Goal: Task Accomplishment & Management: Complete application form

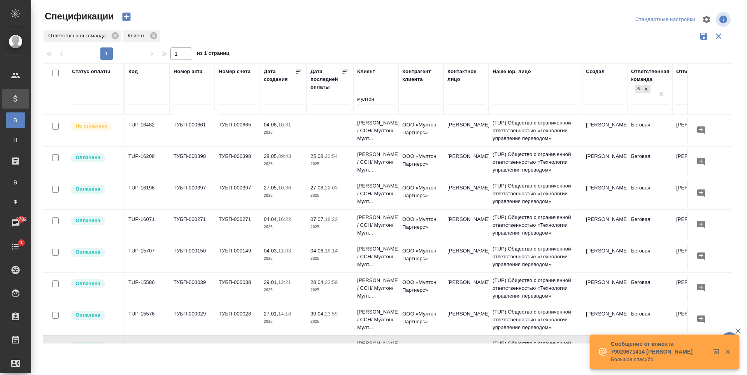
scroll to position [156, 0]
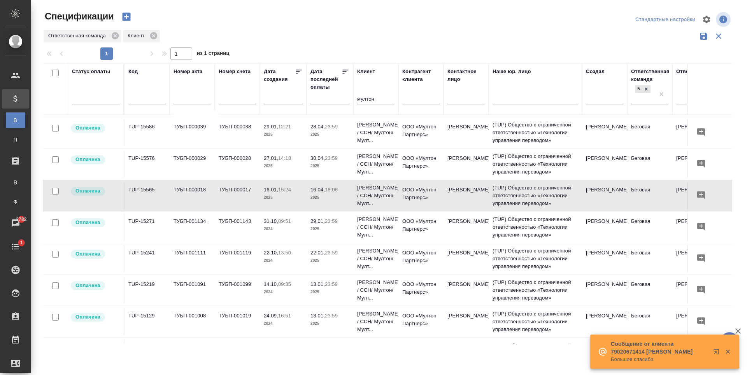
click at [726, 350] on icon "button" at bounding box center [728, 351] width 7 height 7
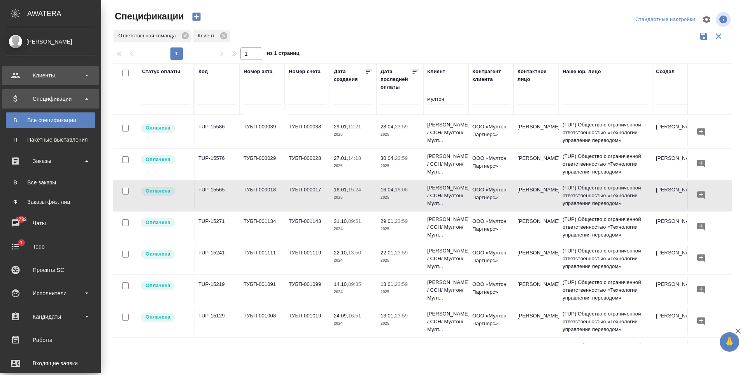
click at [56, 72] on div "Клиенты" at bounding box center [51, 76] width 90 height 12
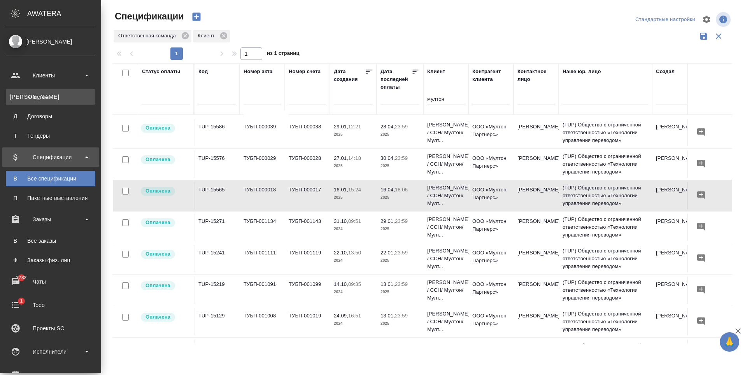
click at [62, 99] on div "Клиенты" at bounding box center [51, 97] width 82 height 8
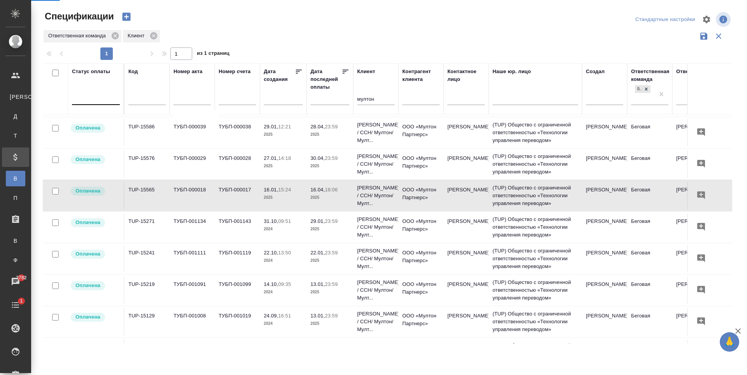
select select "RU"
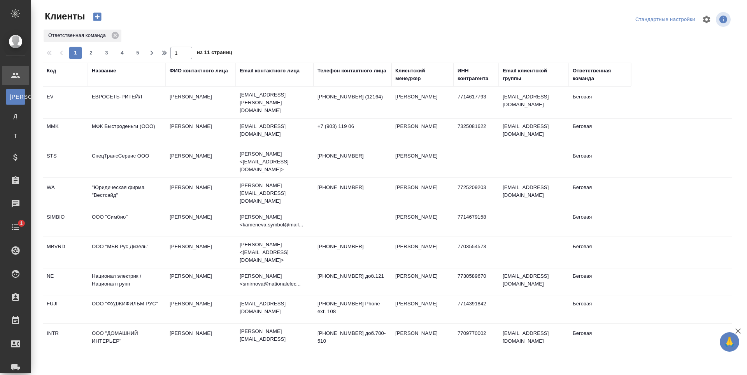
click at [107, 69] on div "Название" at bounding box center [104, 71] width 24 height 8
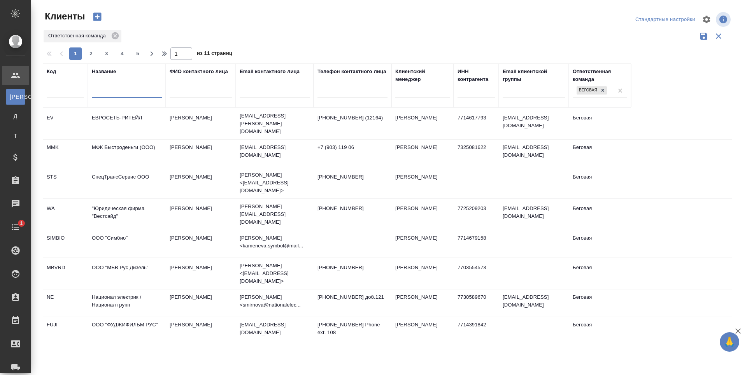
click at [132, 97] on input "text" at bounding box center [127, 93] width 70 height 10
click at [62, 104] on div at bounding box center [65, 93] width 37 height 19
click at [62, 98] on input "text" at bounding box center [65, 93] width 37 height 10
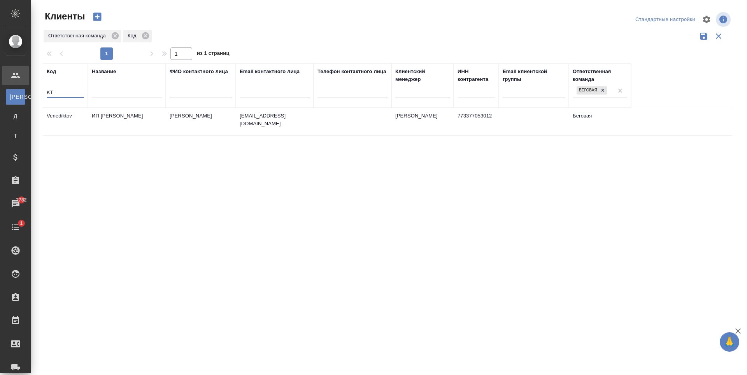
type input "K"
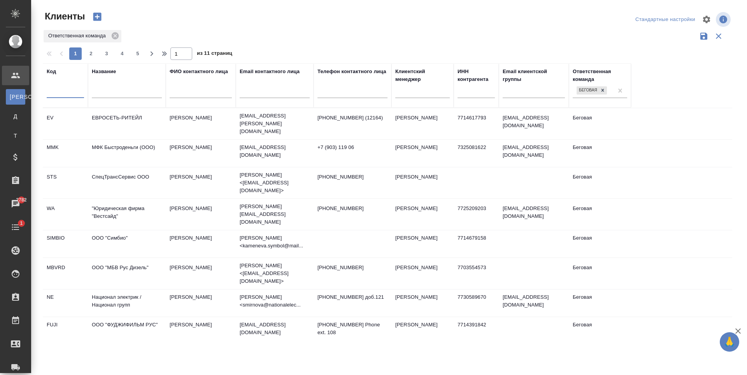
click at [139, 98] on input "text" at bounding box center [127, 93] width 70 height 10
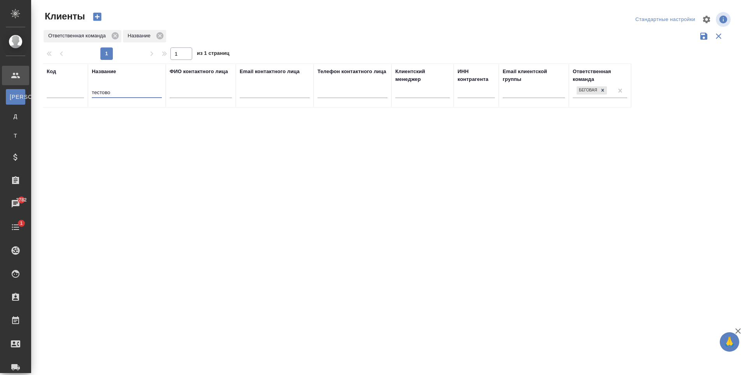
type input "тестовое"
click at [100, 98] on input "тестовое" at bounding box center [127, 93] width 70 height 10
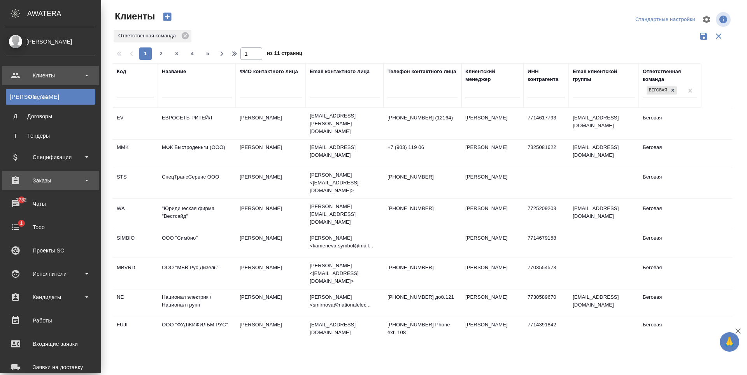
click at [52, 176] on div "Заказы" at bounding box center [51, 181] width 90 height 12
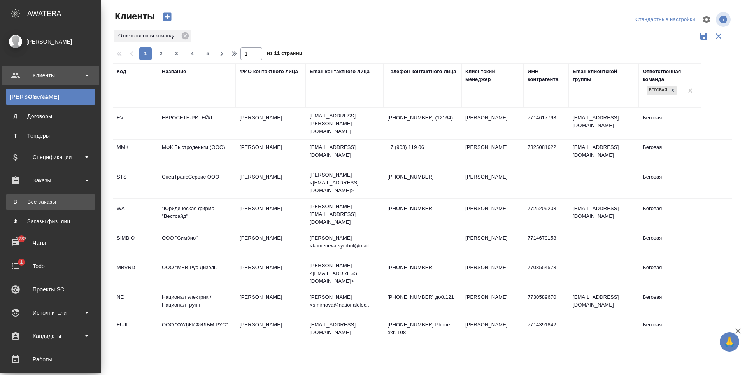
click at [67, 202] on div "Все заказы" at bounding box center [51, 202] width 82 height 8
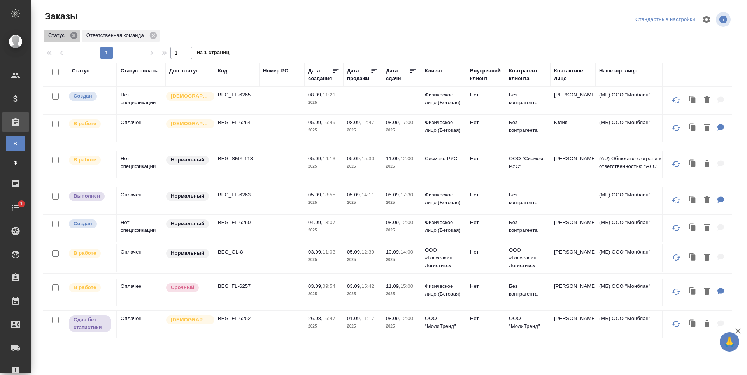
click at [76, 34] on icon at bounding box center [73, 35] width 7 height 7
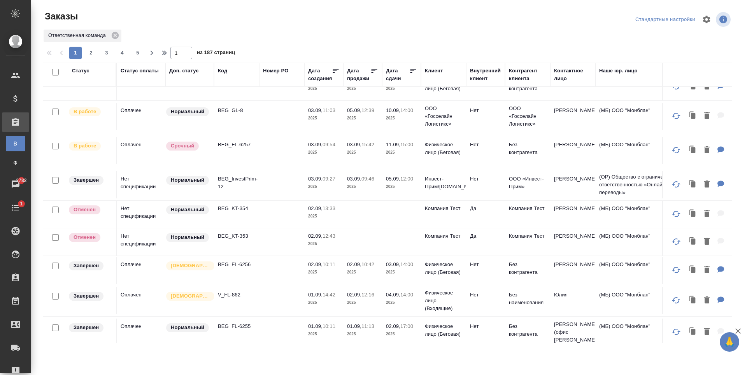
scroll to position [350, 0]
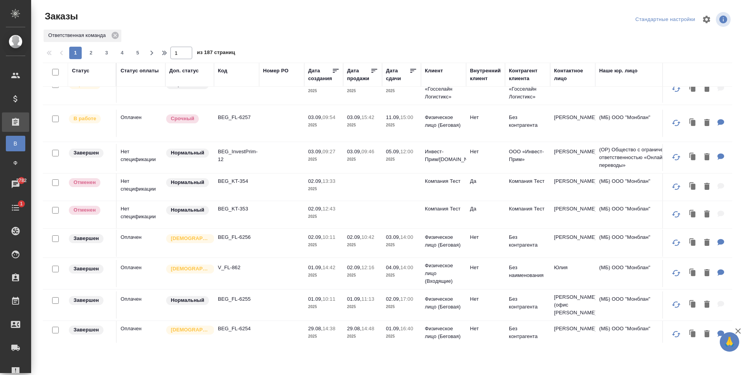
click at [272, 180] on td at bounding box center [281, 187] width 45 height 27
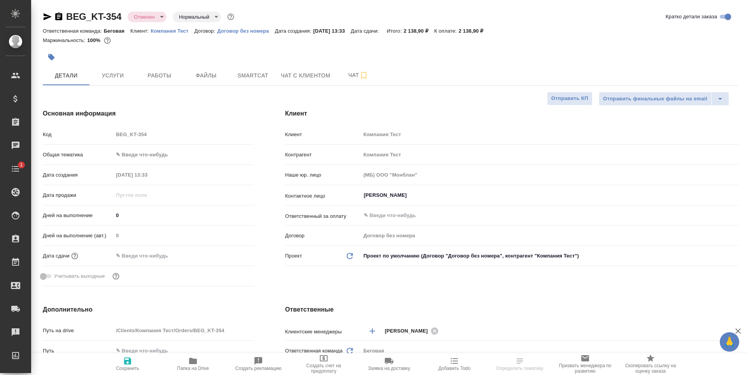
select select "RU"
click at [171, 28] on p "Компания Тест" at bounding box center [173, 31] width 44 height 6
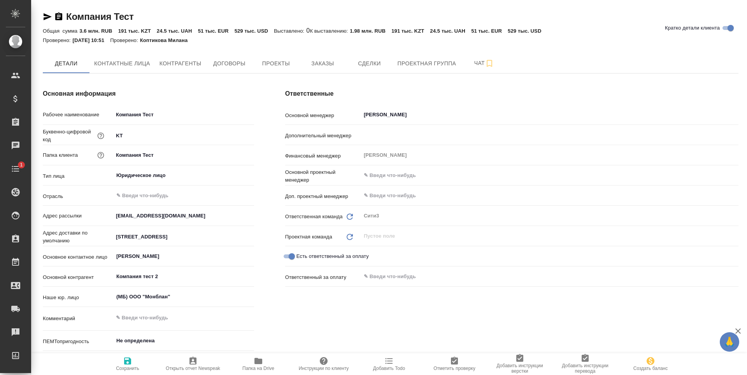
type textarea "x"
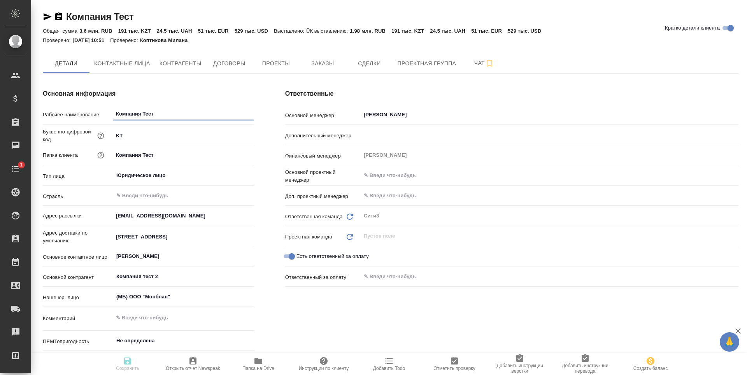
type textarea "x"
click at [333, 61] on span "Заказы" at bounding box center [322, 64] width 37 height 10
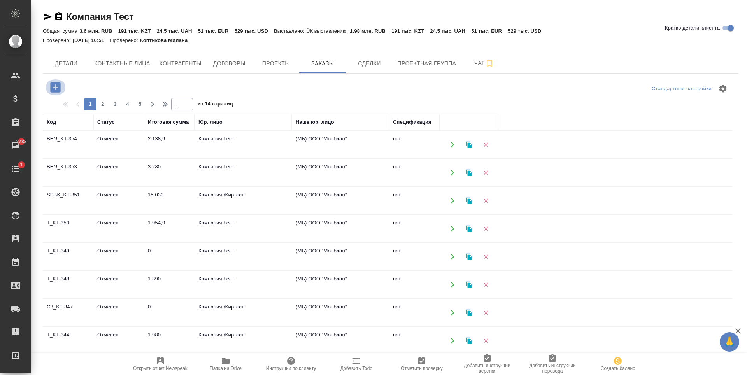
click at [61, 88] on icon "button" at bounding box center [56, 88] width 14 height 14
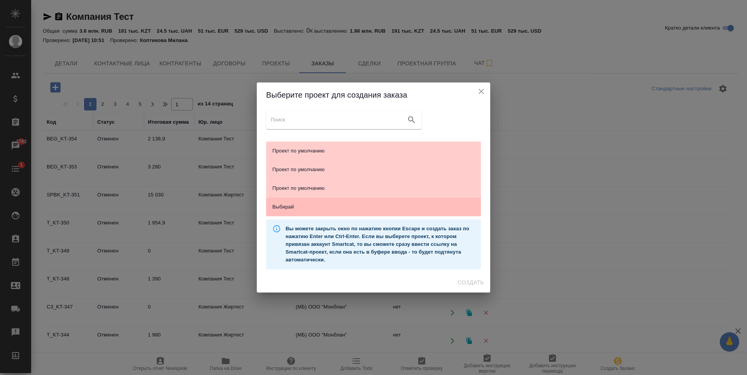
click at [341, 216] on div "Выбирай" at bounding box center [373, 207] width 215 height 19
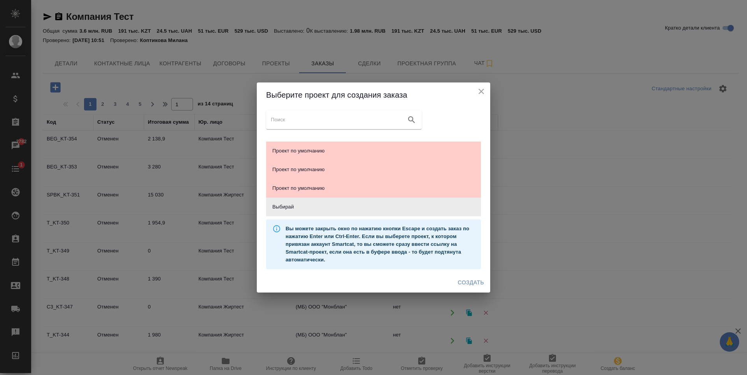
click at [464, 279] on span "Создать" at bounding box center [471, 283] width 26 height 10
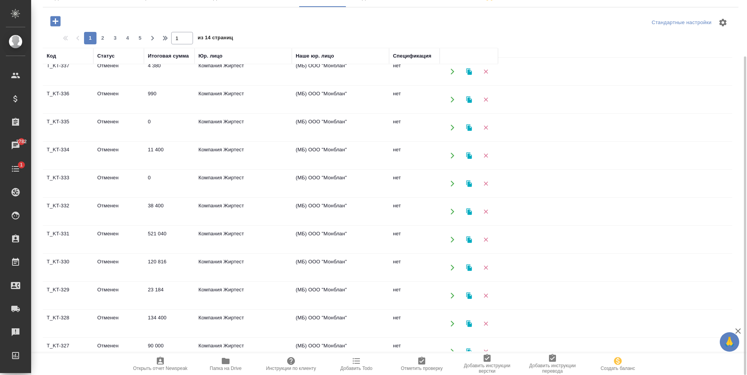
scroll to position [428, 0]
click at [262, 241] on td "Компания Жиртест" at bounding box center [243, 238] width 97 height 27
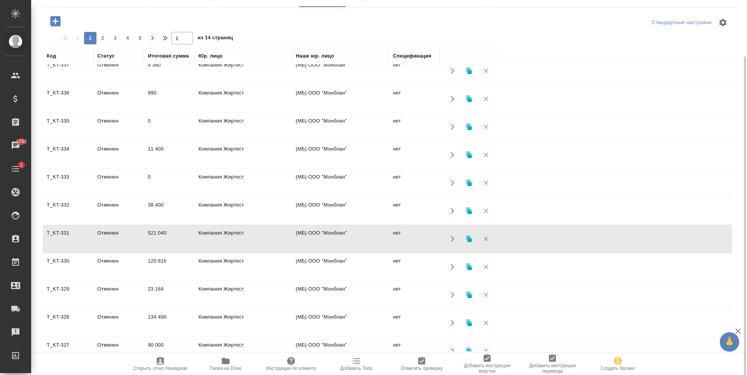
click at [262, 241] on td "Компания Жиртест" at bounding box center [243, 238] width 97 height 27
click at [263, 272] on td "Компания Жиртест" at bounding box center [243, 266] width 97 height 27
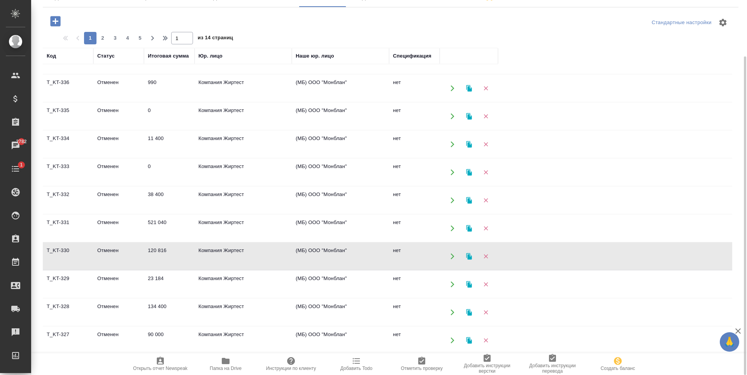
scroll to position [442, 0]
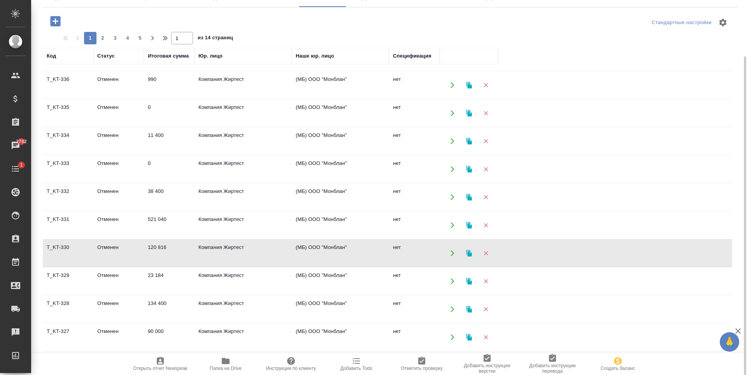
click at [175, 308] on td "134 400" at bounding box center [169, 309] width 51 height 27
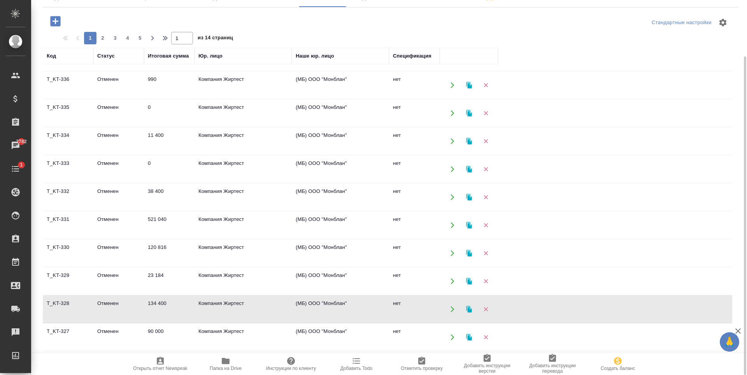
click at [174, 308] on td "134 400" at bounding box center [169, 309] width 51 height 27
click at [280, 225] on td "Компания Жиртест" at bounding box center [243, 225] width 97 height 27
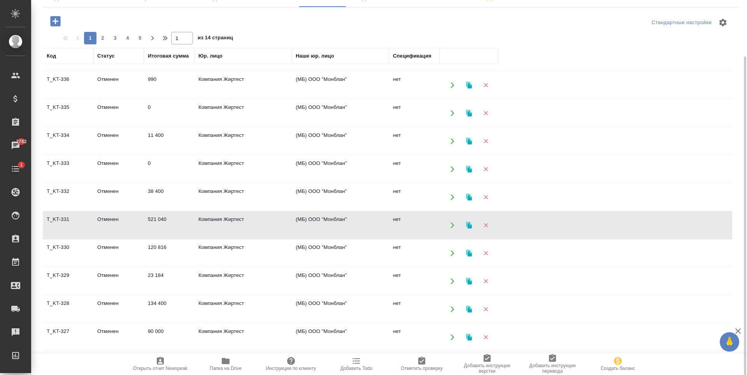
click at [280, 225] on td "Компания Жиртест" at bounding box center [243, 225] width 97 height 27
click at [179, 256] on td "120 816" at bounding box center [169, 253] width 51 height 27
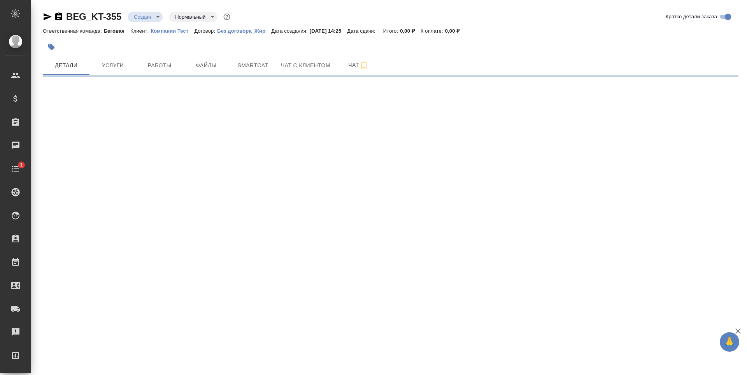
select select "RU"
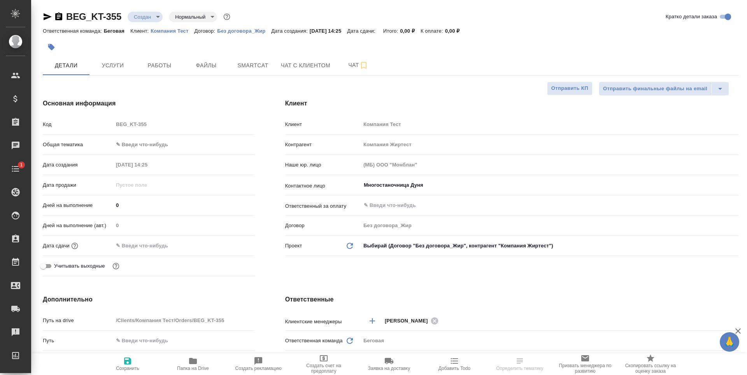
type textarea "x"
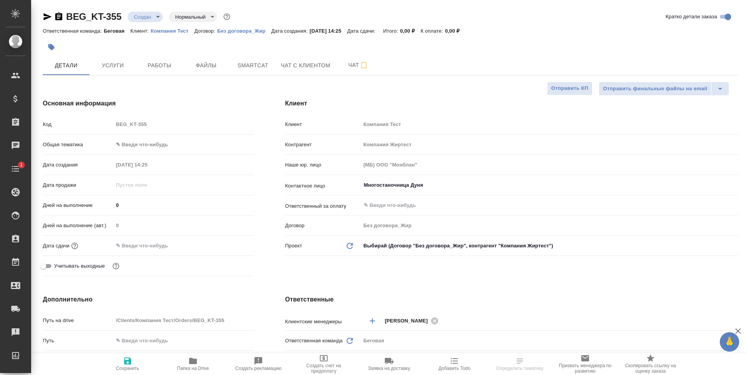
type textarea "x"
click at [116, 67] on span "Услуги" at bounding box center [112, 66] width 37 height 10
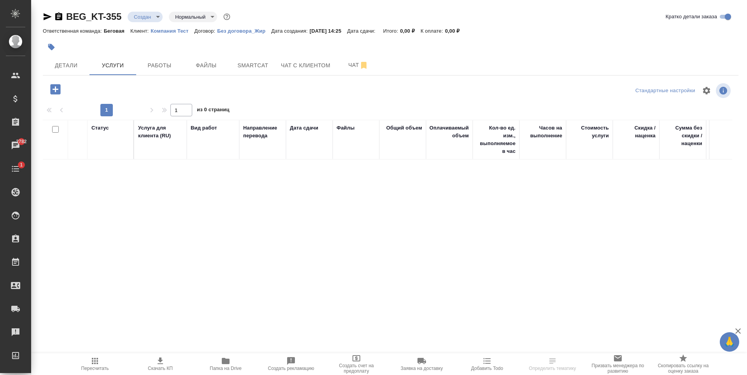
click at [60, 89] on icon "button" at bounding box center [55, 89] width 10 height 10
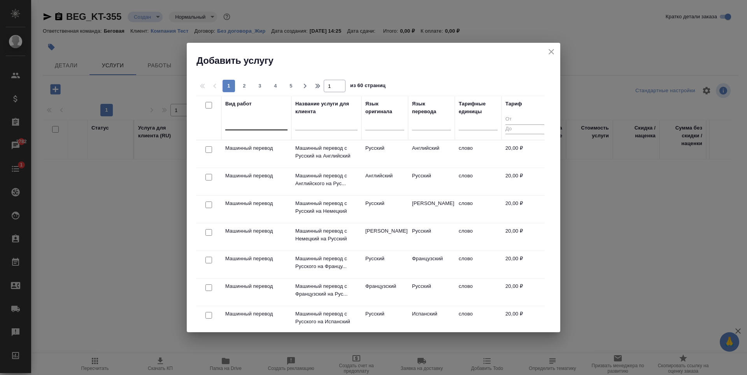
click at [234, 126] on div at bounding box center [256, 122] width 62 height 11
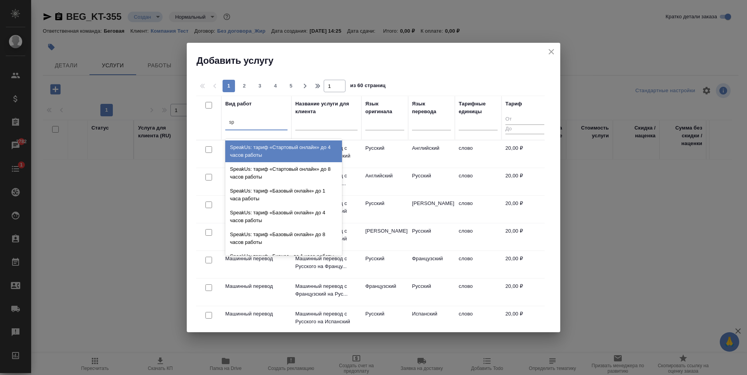
type input "s"
type input "индиви"
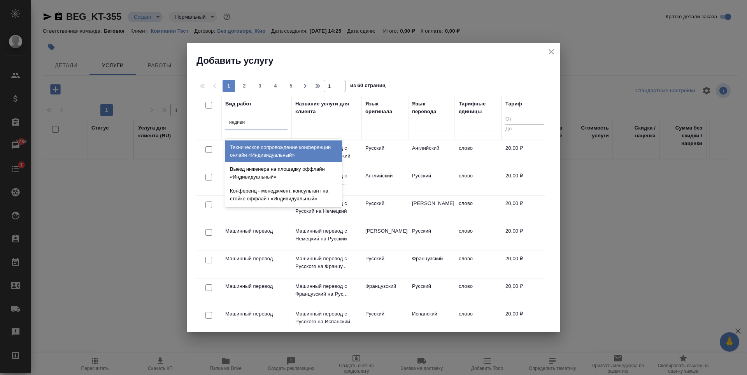
click at [295, 154] on div "Техническое сопровождение конференции онлайн «Индивидуальный»" at bounding box center [283, 152] width 117 height 22
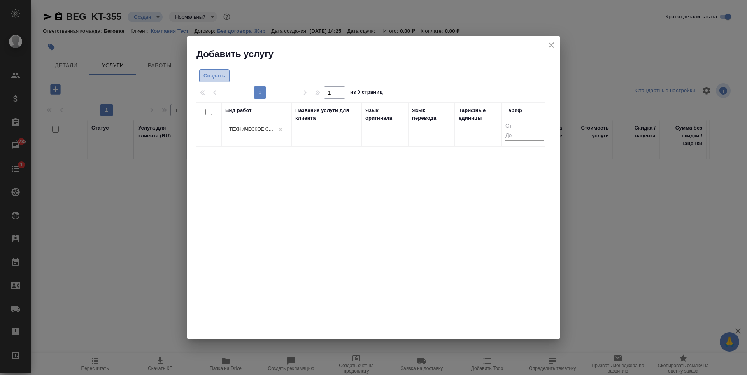
click at [219, 78] on span "Создать" at bounding box center [215, 76] width 22 height 9
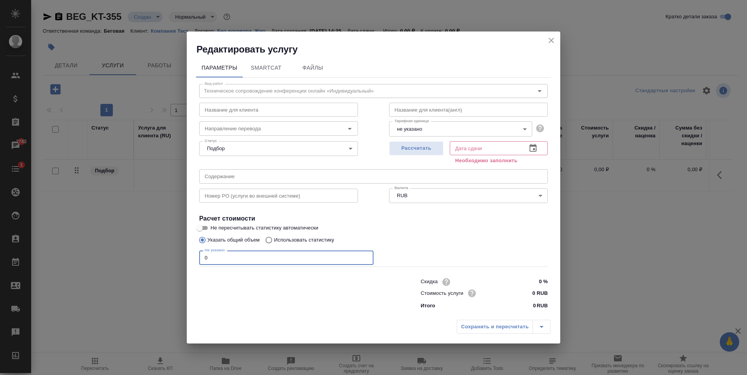
click at [277, 260] on input "0" at bounding box center [286, 258] width 174 height 14
click at [536, 293] on input "0 RUB" at bounding box center [533, 293] width 29 height 11
type input "11500 RUB"
click at [518, 126] on body "🙏 .cls-1 fill:#fff; AWATERA Antonova Kristina Клиенты Спецификации Заказы 2782 …" at bounding box center [373, 187] width 747 height 375
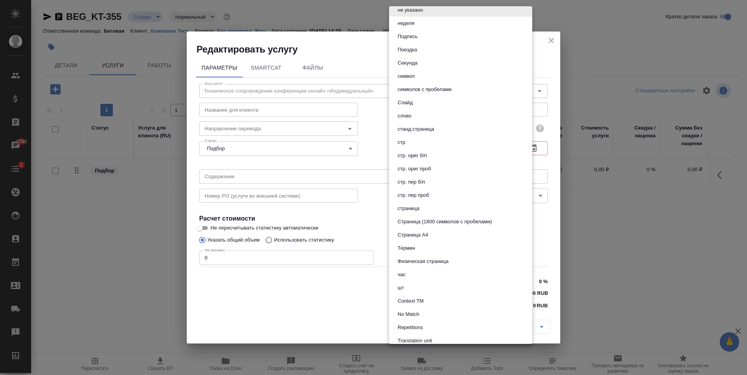
scroll to position [330, 0]
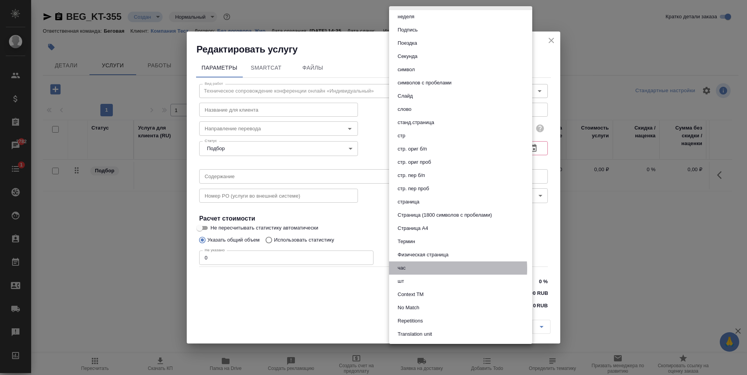
click at [434, 269] on li "час" at bounding box center [460, 268] width 143 height 13
type input "5a8b1489cc6b4906c91bfd93"
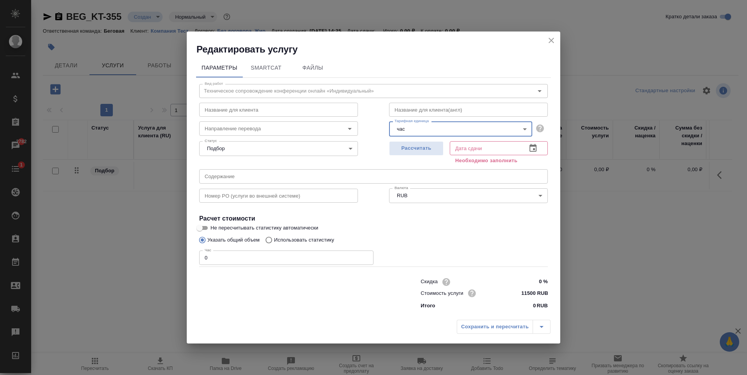
click at [288, 258] on input "0" at bounding box center [286, 258] width 174 height 14
type input "9"
click at [406, 153] on button "Рассчитать" at bounding box center [416, 148] width 54 height 14
type input "08.09.2025 14:26"
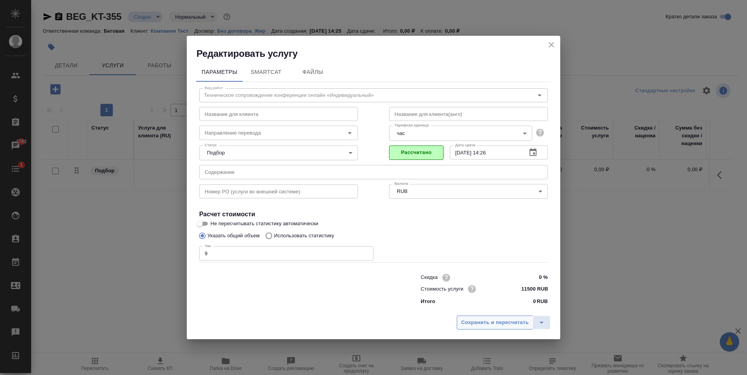
click at [505, 320] on span "Сохранить и пересчитать" at bounding box center [495, 322] width 68 height 9
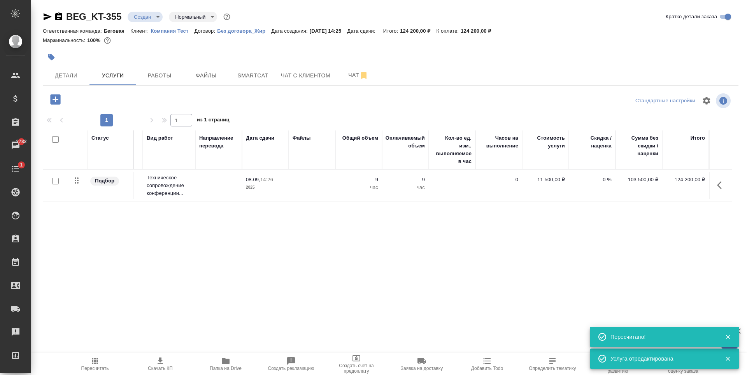
scroll to position [0, 0]
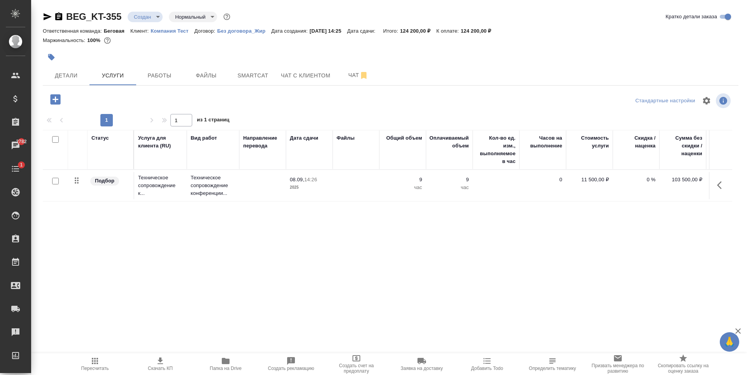
click at [533, 196] on td "0" at bounding box center [543, 185] width 47 height 27
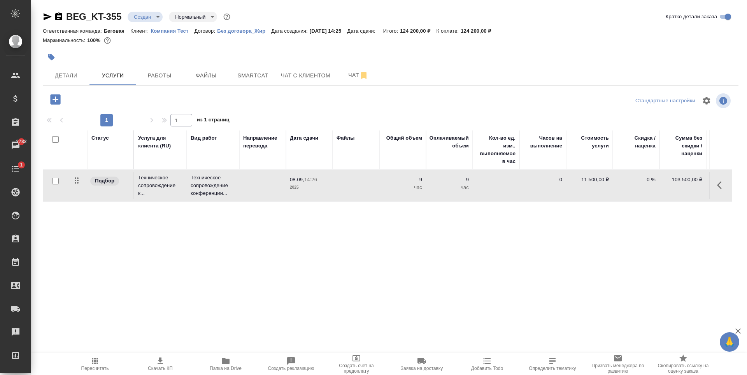
click at [533, 196] on td "0" at bounding box center [543, 185] width 47 height 27
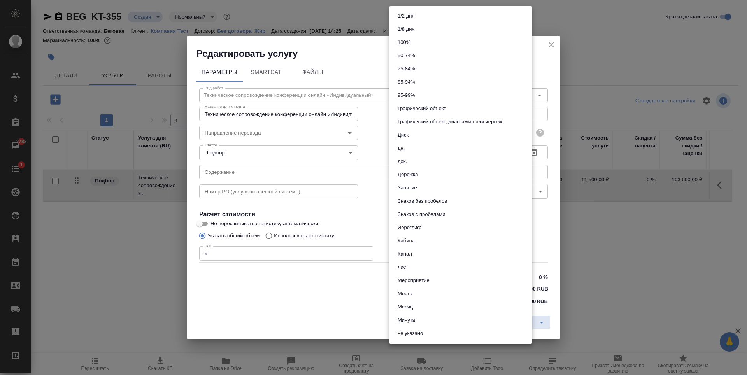
click at [525, 134] on body "🙏 .cls-1 fill:#fff; AWATERA Antonova Kristina Клиенты Спецификации Заказы 2782 …" at bounding box center [373, 187] width 747 height 375
click at [427, 334] on li "не указано" at bounding box center [460, 333] width 143 height 13
type input "5a8b1489cc6b4906c91bfd89"
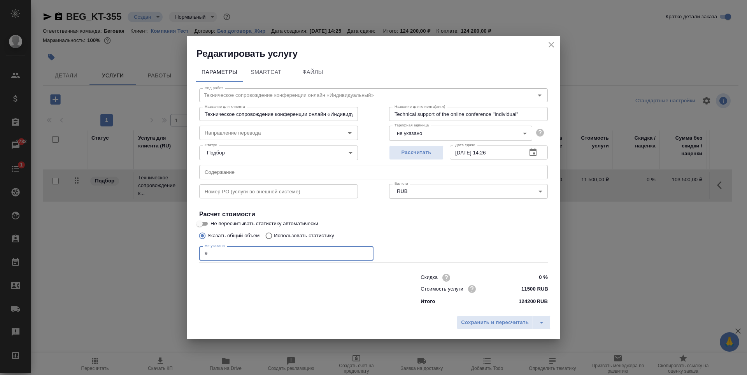
click at [267, 256] on input "9" at bounding box center [286, 253] width 174 height 14
type input "1"
click at [496, 320] on span "Сохранить и пересчитать" at bounding box center [495, 322] width 68 height 9
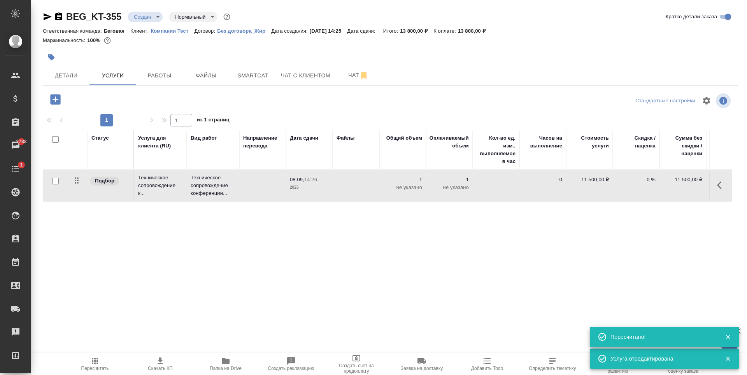
scroll to position [0, 44]
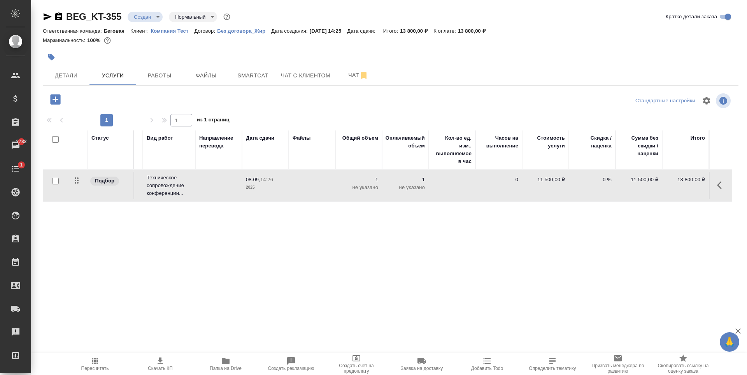
click at [56, 100] on icon "button" at bounding box center [55, 99] width 10 height 10
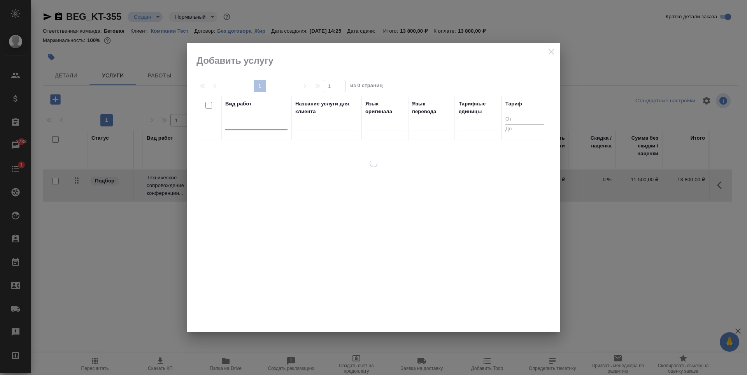
click at [264, 124] on div at bounding box center [256, 122] width 62 height 11
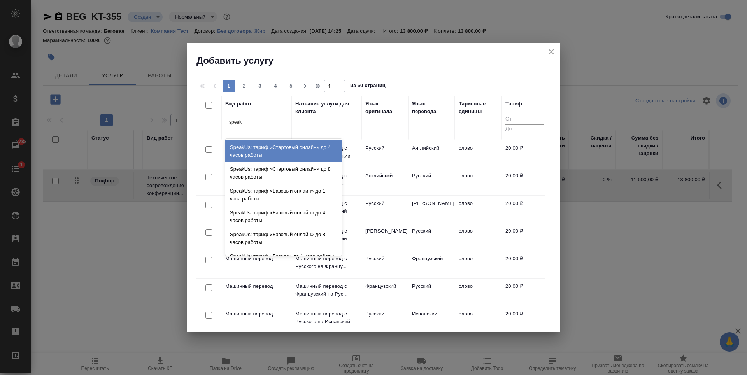
type input "speakus"
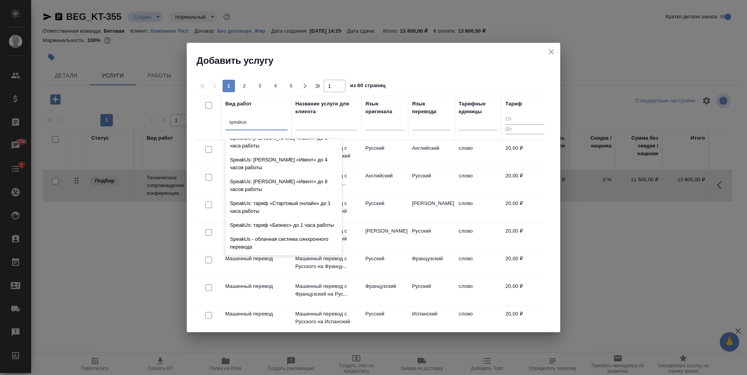
scroll to position [191, 0]
click at [304, 247] on div "SpeakUs - облачная система синхронного перевода" at bounding box center [283, 243] width 117 height 22
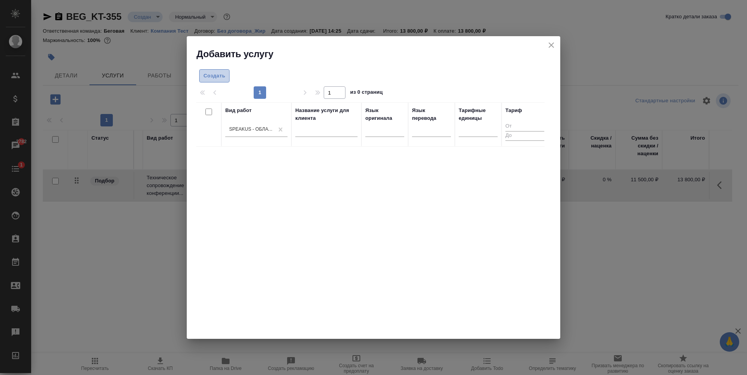
click at [213, 80] on span "Создать" at bounding box center [215, 76] width 22 height 9
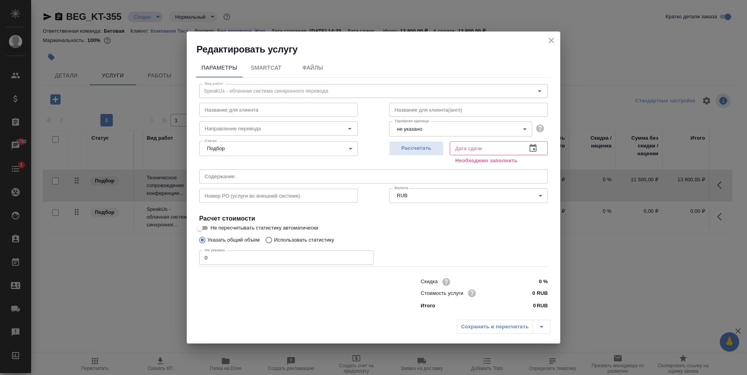
click at [550, 40] on icon "close" at bounding box center [551, 40] width 9 height 9
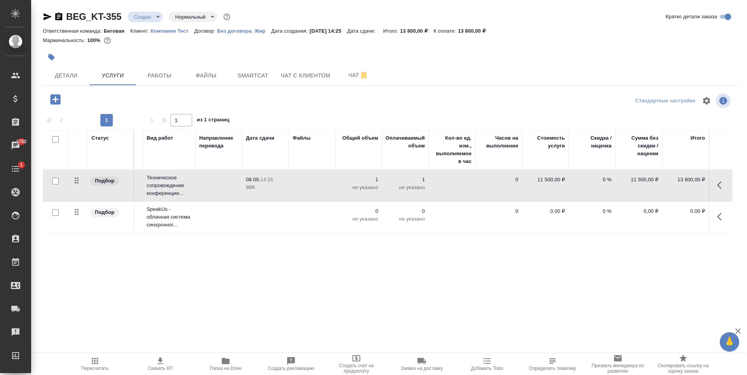
click at [56, 210] on input "checkbox" at bounding box center [55, 212] width 7 height 7
checkbox input "true"
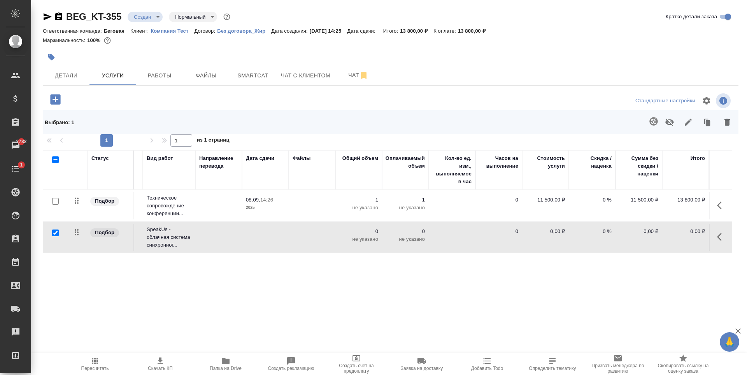
click at [726, 123] on icon "button" at bounding box center [727, 122] width 5 height 7
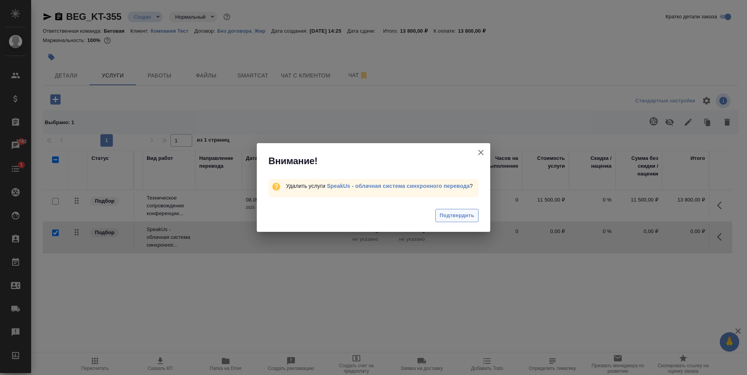
click at [460, 219] on span "Подтвердить" at bounding box center [457, 215] width 35 height 9
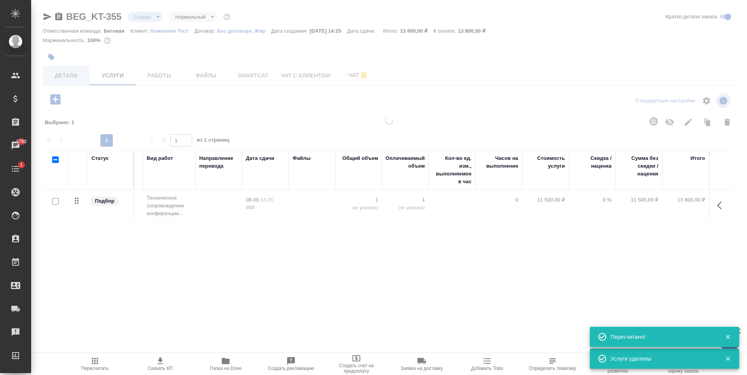
click at [52, 100] on icon "button" at bounding box center [55, 99] width 10 height 10
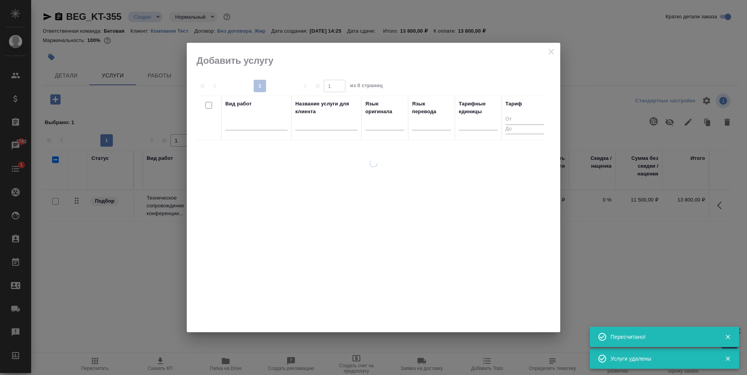
click at [261, 136] on th "Вид работ" at bounding box center [256, 118] width 70 height 44
drag, startPoint x: 261, startPoint y: 133, endPoint x: 260, endPoint y: 125, distance: 8.2
click at [261, 132] on div at bounding box center [256, 126] width 62 height 20
click at [260, 125] on div at bounding box center [256, 122] width 62 height 11
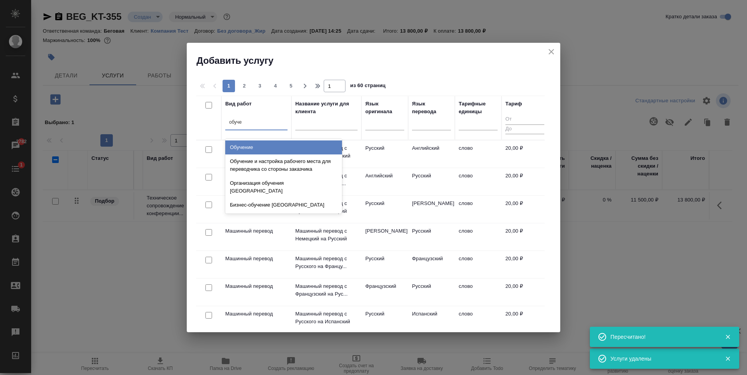
type input "обучен"
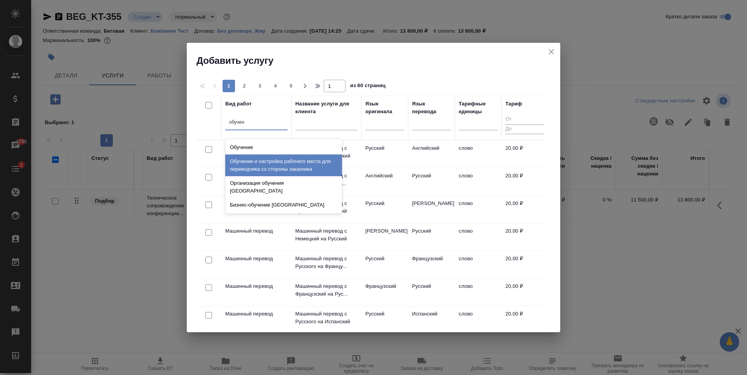
click at [283, 163] on div "Обучение и настройка рабочего места для переводчика со стороны заказчика" at bounding box center [283, 166] width 117 height 22
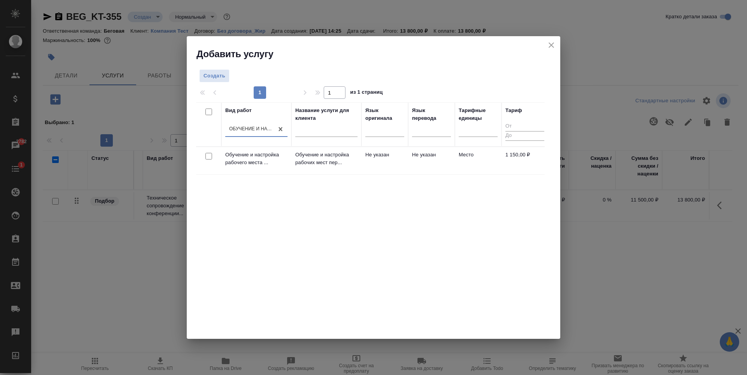
click at [488, 166] on td "Место" at bounding box center [478, 160] width 47 height 27
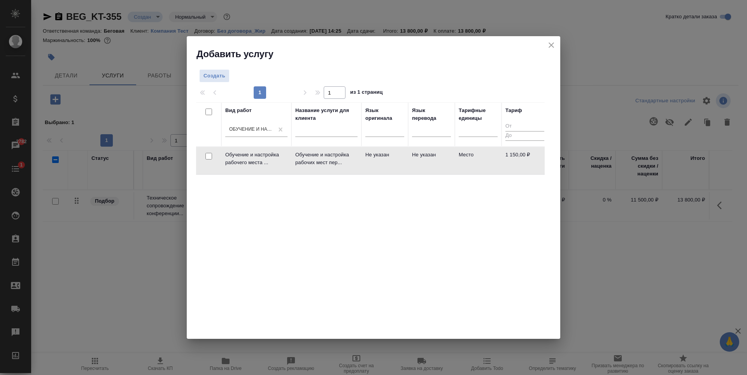
click at [488, 166] on td "Место" at bounding box center [478, 160] width 47 height 27
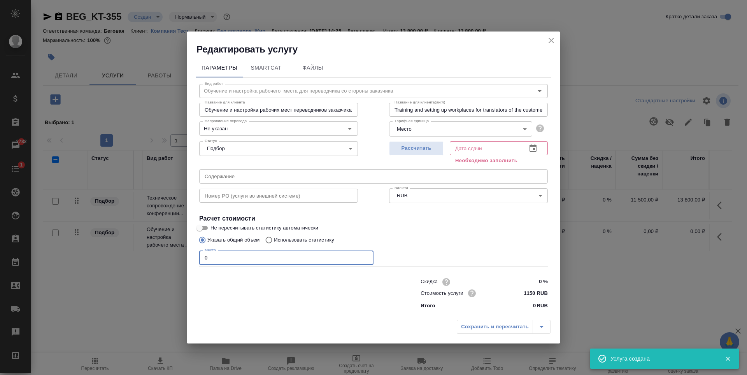
click at [229, 260] on input "0" at bounding box center [286, 258] width 174 height 14
type input "1"
click at [429, 151] on span "Рассчитать" at bounding box center [417, 148] width 46 height 9
type input "08.09.2025 14:30"
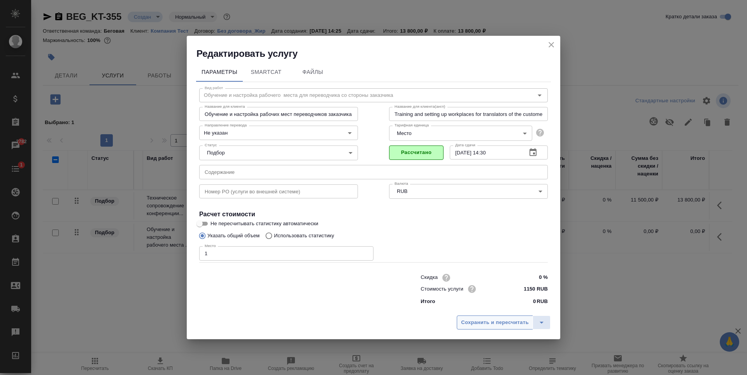
click at [474, 316] on button "Сохранить и пересчитать" at bounding box center [495, 323] width 76 height 14
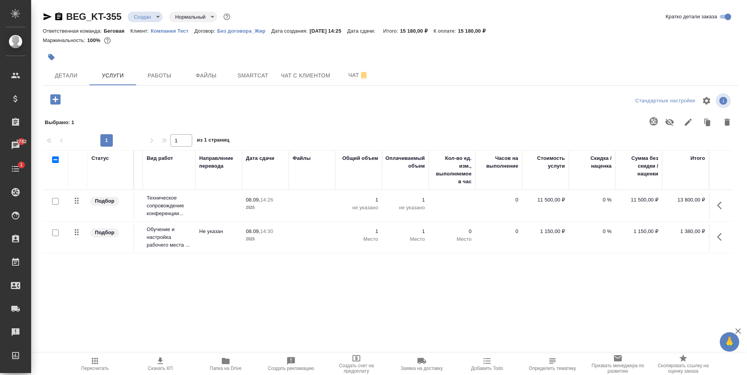
scroll to position [0, 0]
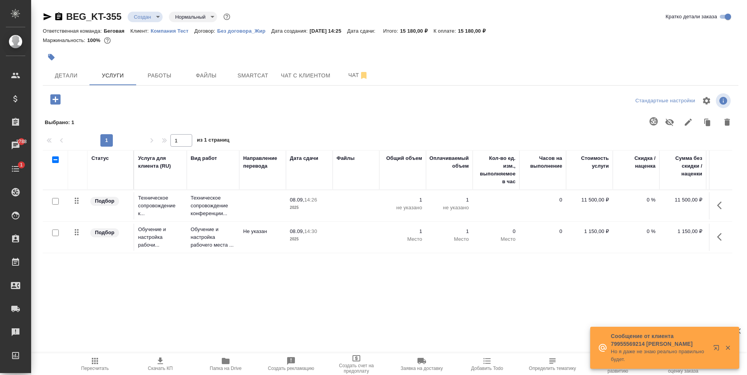
click at [58, 99] on icon "button" at bounding box center [55, 99] width 10 height 10
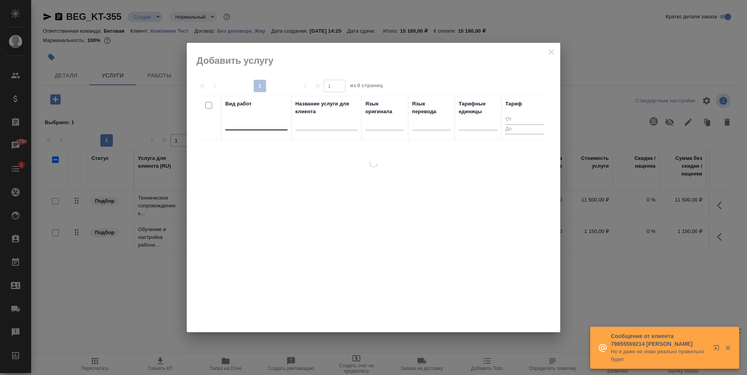
click at [274, 123] on div at bounding box center [256, 122] width 62 height 11
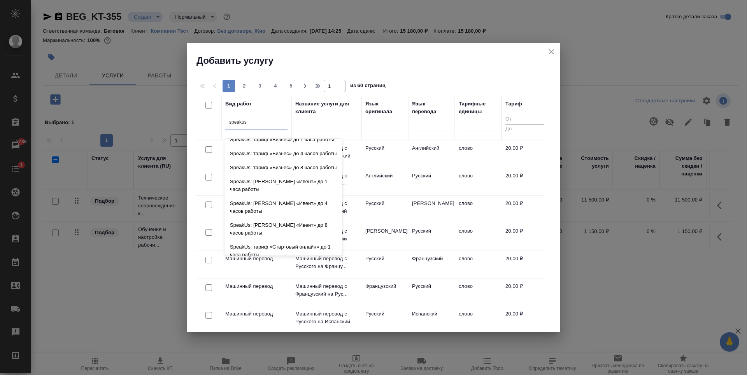
scroll to position [191, 0]
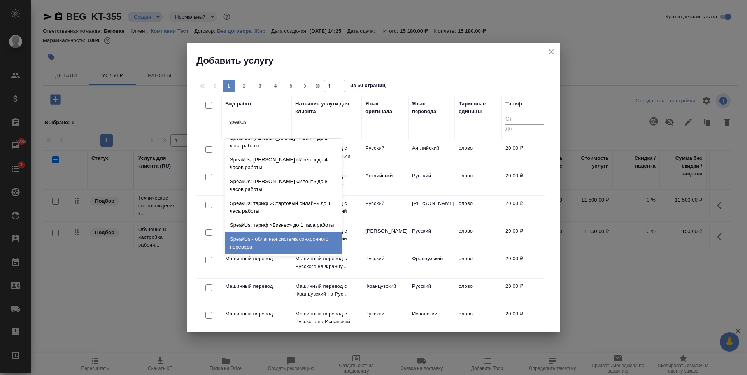
type input "speakus"
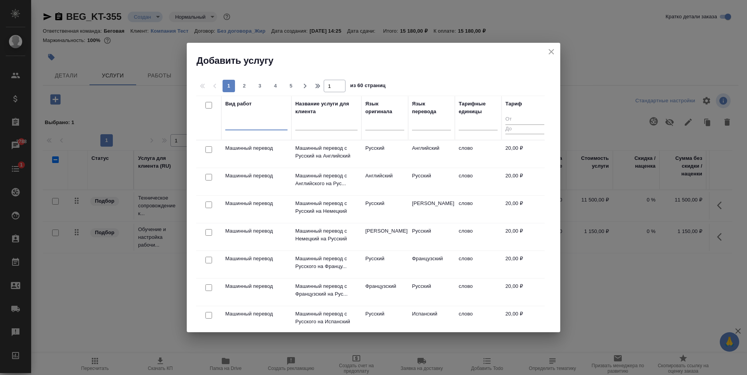
click at [271, 118] on div at bounding box center [256, 122] width 62 height 11
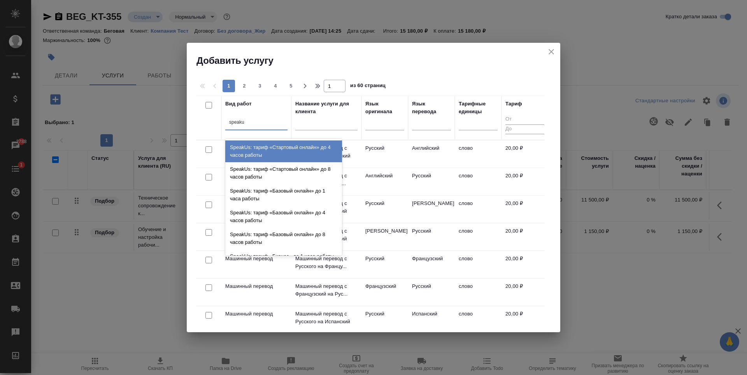
type input "speakus"
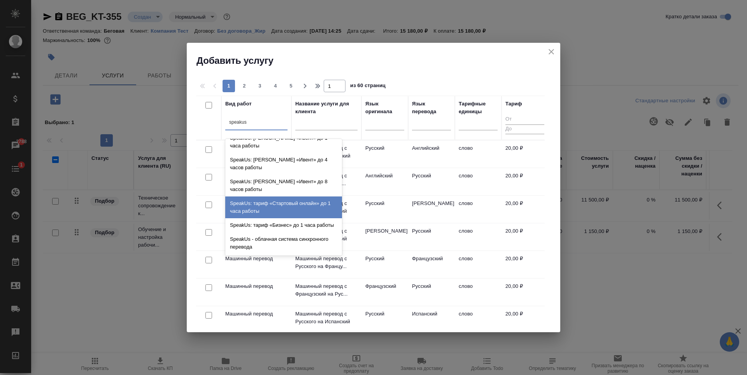
scroll to position [153, 0]
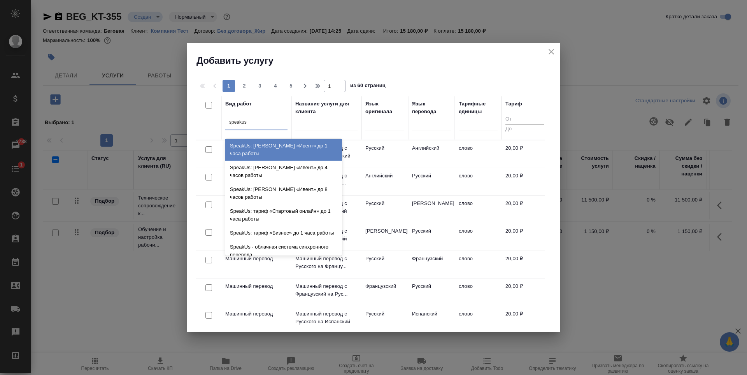
click at [289, 161] on div "SpeakUs: тариф «Ивент» до 1 часа работы" at bounding box center [283, 150] width 117 height 22
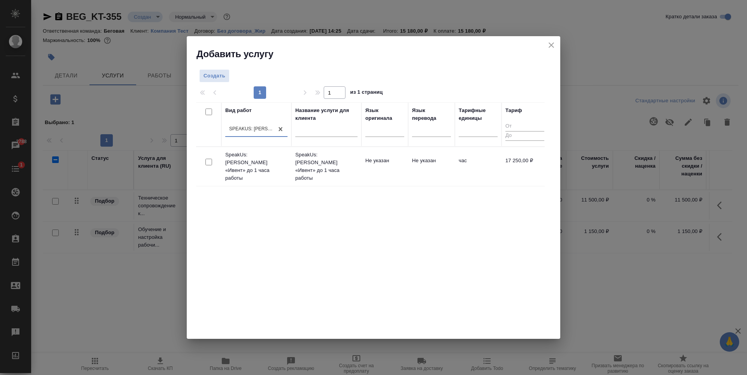
click at [465, 170] on td "час" at bounding box center [478, 166] width 47 height 27
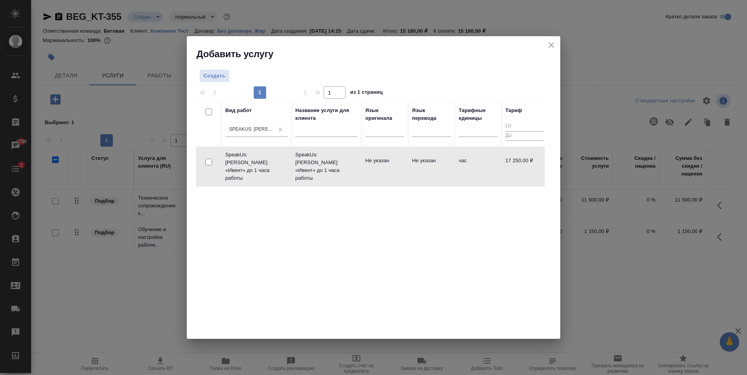
click at [465, 170] on td "час" at bounding box center [478, 166] width 47 height 27
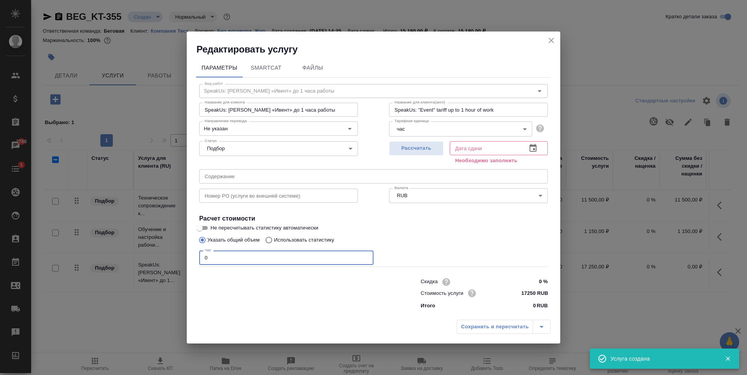
click at [239, 253] on input "0" at bounding box center [286, 258] width 174 height 14
type input "9"
click at [421, 146] on span "Рассчитать" at bounding box center [417, 148] width 46 height 9
type input "08.09.2025 14:46"
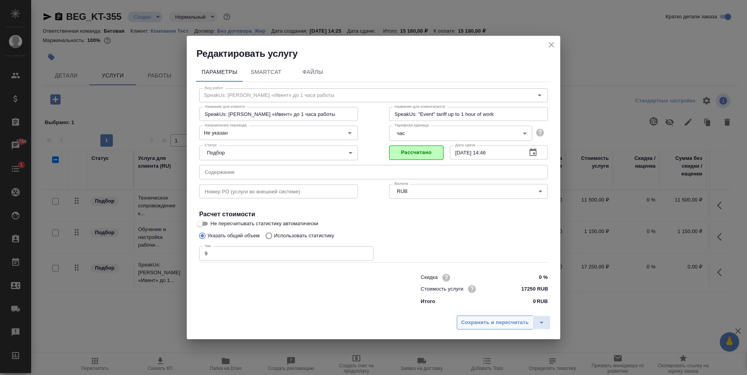
click at [498, 325] on span "Сохранить и пересчитать" at bounding box center [495, 322] width 68 height 9
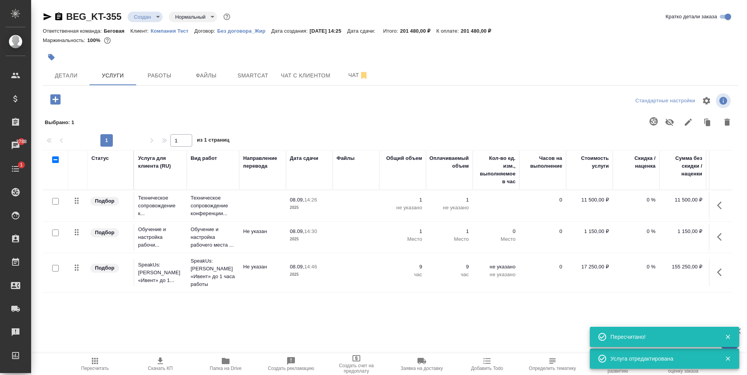
scroll to position [0, 44]
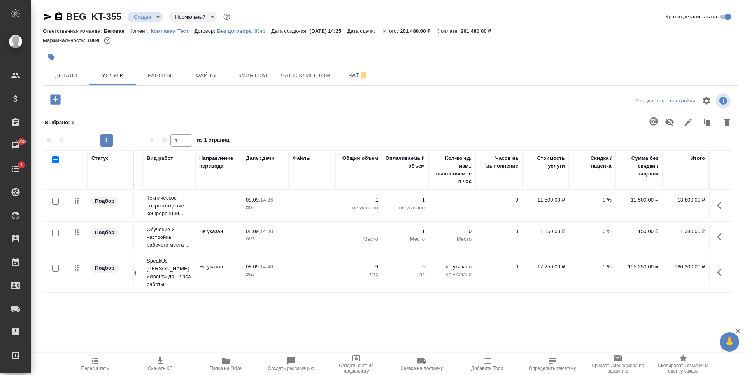
click at [52, 104] on icon "button" at bounding box center [55, 99] width 10 height 10
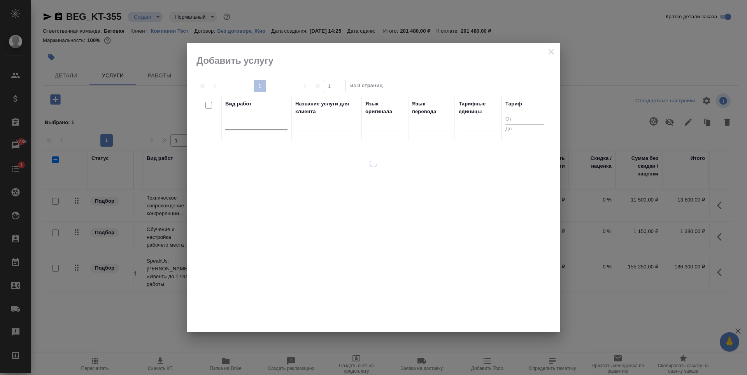
click at [262, 124] on div at bounding box center [256, 122] width 62 height 11
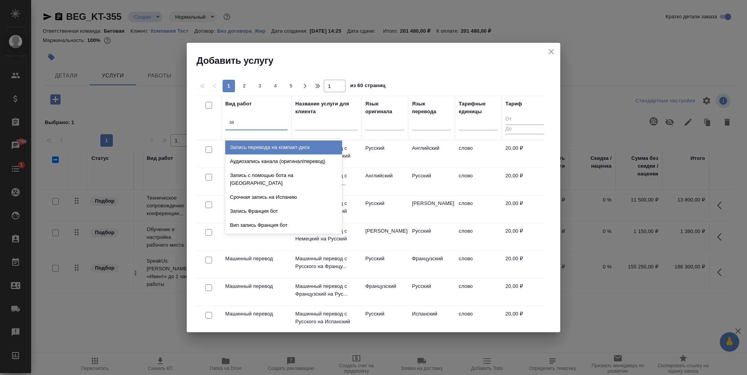
type input "з"
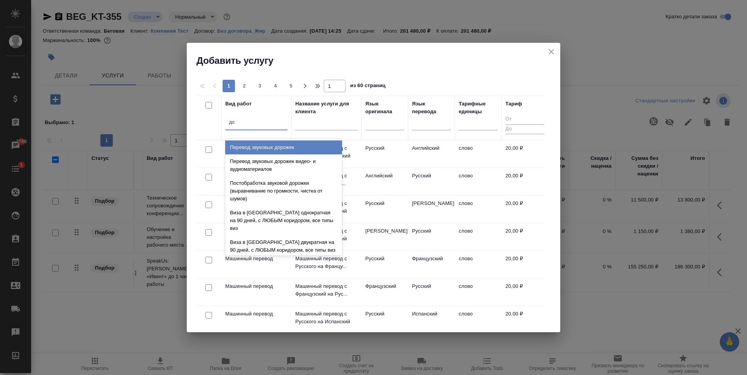
type input "д"
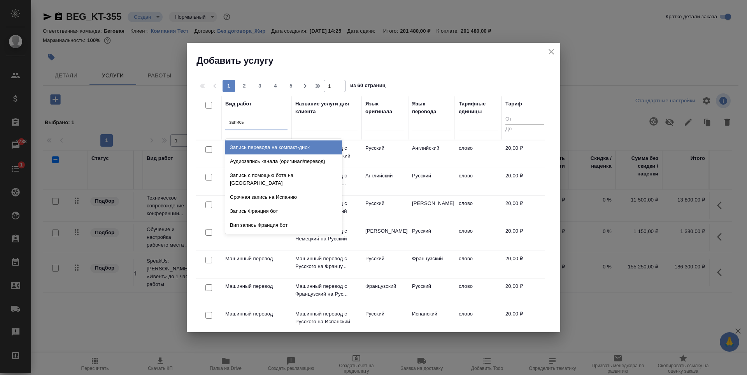
type input "запись"
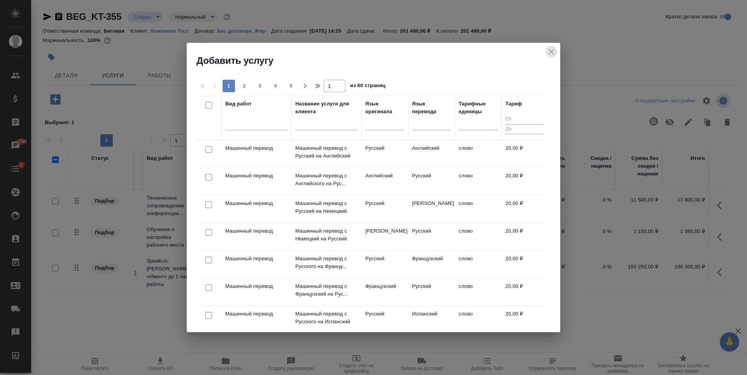
click at [549, 56] on icon "close" at bounding box center [551, 51] width 9 height 9
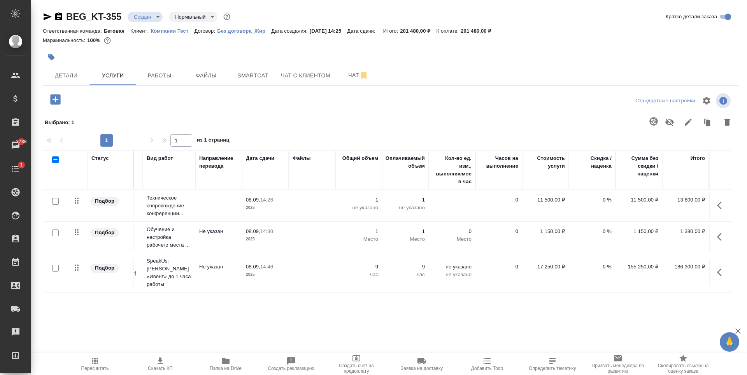
drag, startPoint x: 415, startPoint y: 311, endPoint x: 176, endPoint y: 283, distance: 240.2
click at [177, 283] on div "Статус Услуга для клиента (RU) Вид работ Направление перевода Дата сдачи Файлы …" at bounding box center [388, 233] width 690 height 167
click at [307, 271] on td at bounding box center [312, 272] width 47 height 27
click at [307, 270] on td at bounding box center [312, 272] width 47 height 27
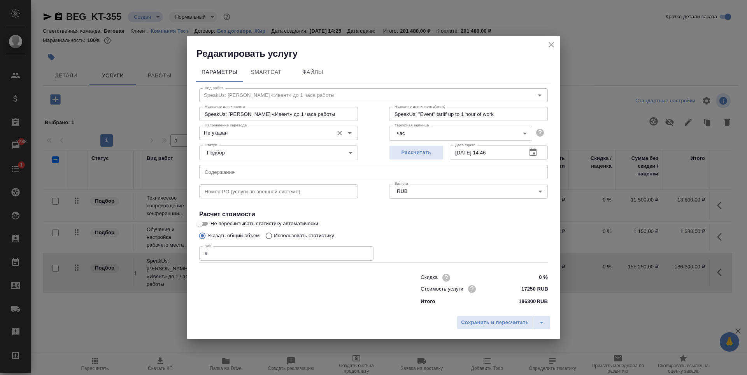
click at [283, 131] on input "Не указан" at bounding box center [266, 132] width 128 height 9
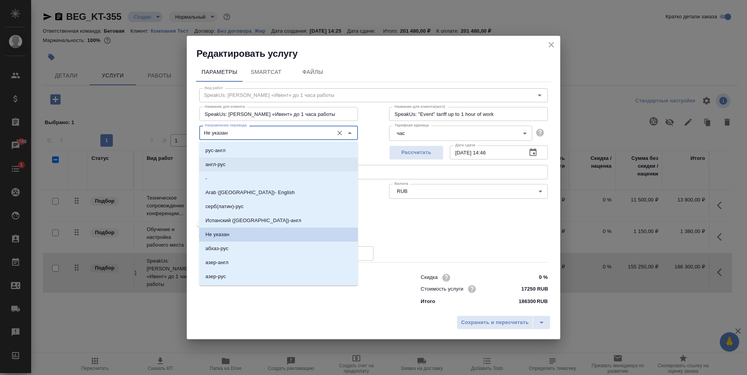
click at [243, 162] on li "англ-рус" at bounding box center [278, 165] width 159 height 14
type input "англ-рус"
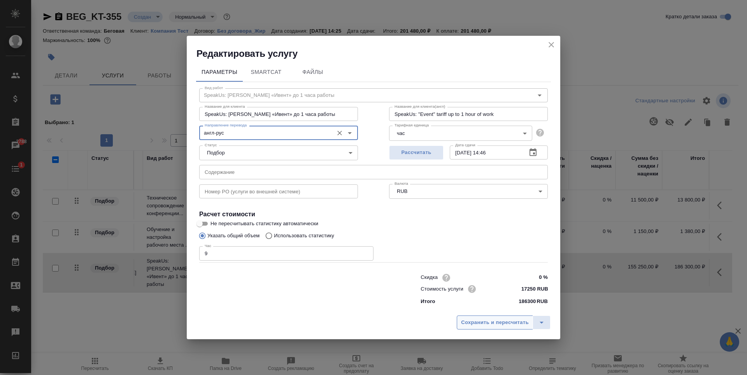
click at [521, 323] on span "Сохранить и пересчитать" at bounding box center [495, 322] width 68 height 9
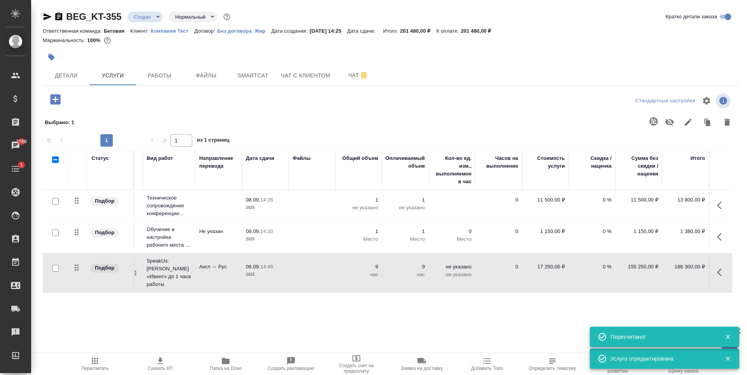
click at [308, 238] on td at bounding box center [312, 237] width 47 height 27
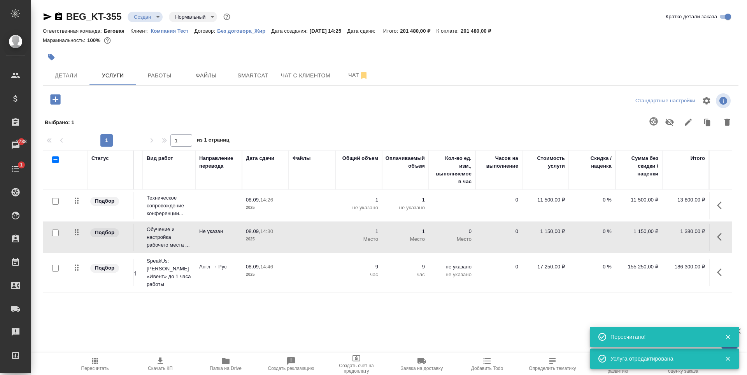
click at [308, 238] on td at bounding box center [312, 237] width 47 height 27
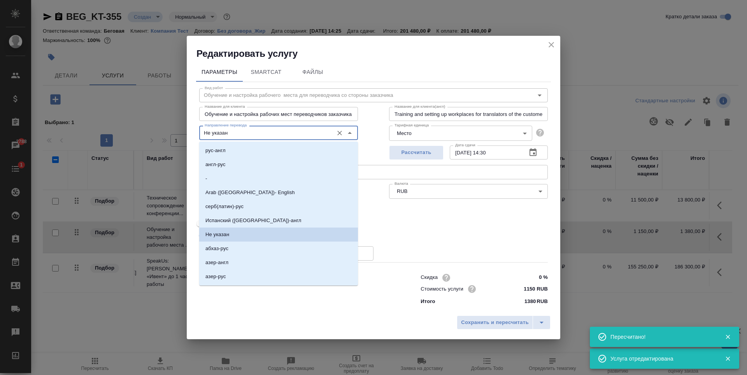
click at [286, 134] on input "Не указан" at bounding box center [266, 132] width 128 height 9
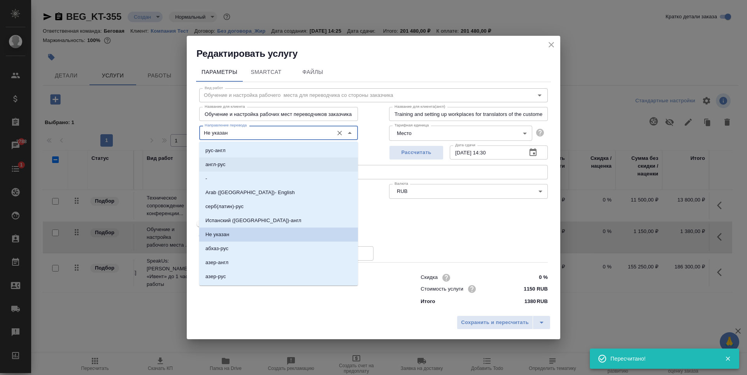
click at [262, 167] on li "англ-рус" at bounding box center [278, 165] width 159 height 14
type input "англ-рус"
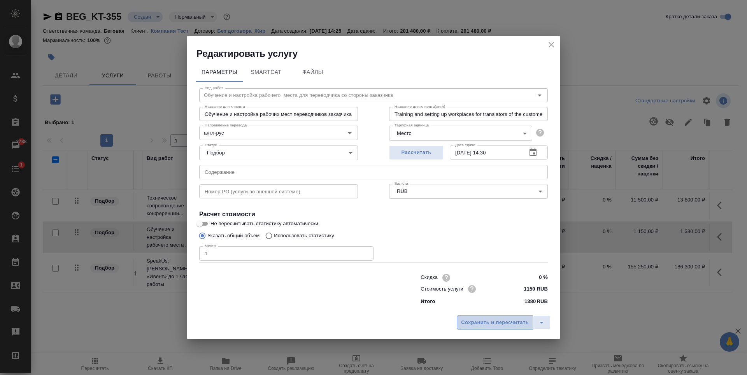
click at [494, 321] on span "Сохранить и пересчитать" at bounding box center [495, 322] width 68 height 9
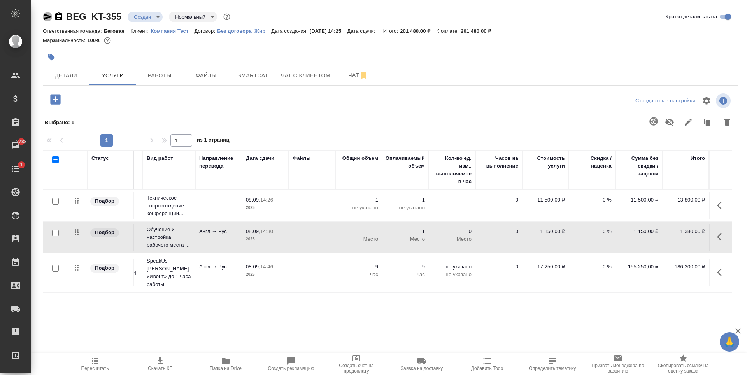
click at [43, 16] on icon "button" at bounding box center [47, 16] width 9 height 9
click at [144, 18] on body "🙏 .cls-1 fill:#fff; AWATERA Antonova Kristina Клиенты Спецификации Заказы 2788 …" at bounding box center [373, 187] width 747 height 375
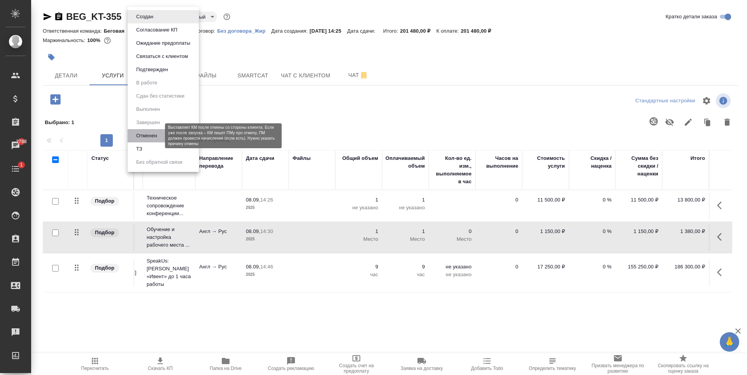
click at [156, 137] on button "Отменен" at bounding box center [147, 136] width 26 height 9
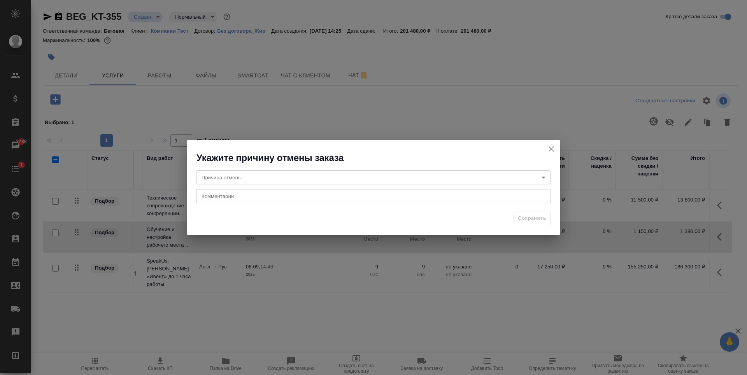
click at [413, 170] on body "🙏 .cls-1 fill:#fff; AWATERA Antonova Kristina Клиенты Спецификации Заказы 2788 …" at bounding box center [373, 187] width 747 height 375
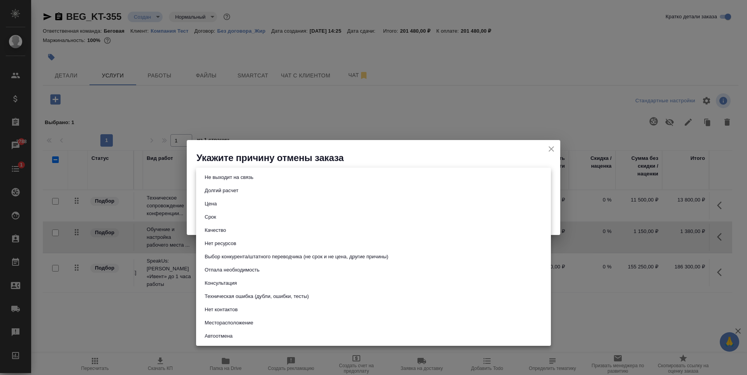
click at [244, 340] on li "Автоотмена" at bounding box center [373, 336] width 355 height 13
type input "autoCancel"
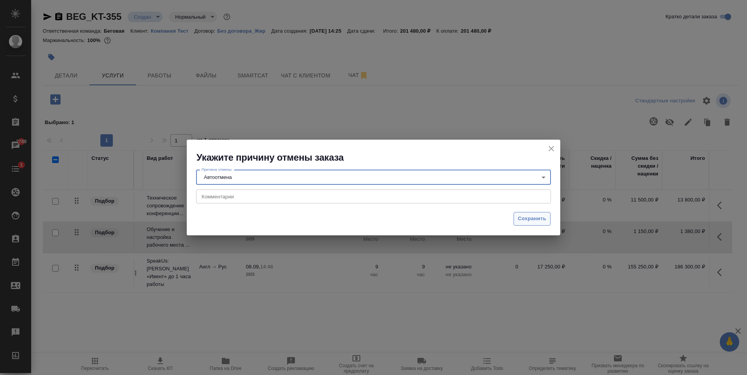
click at [537, 220] on span "Сохранить" at bounding box center [532, 218] width 28 height 9
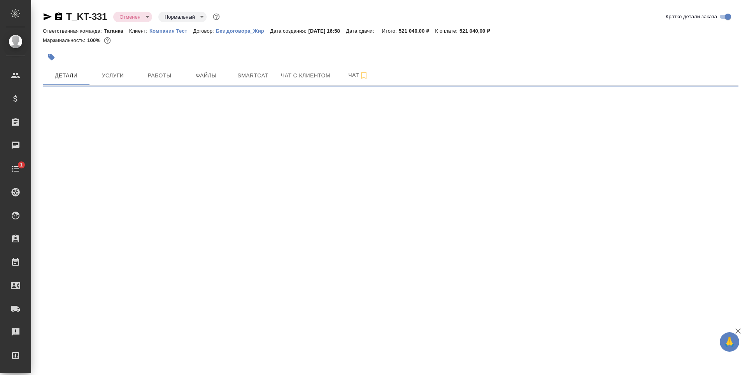
select select "RU"
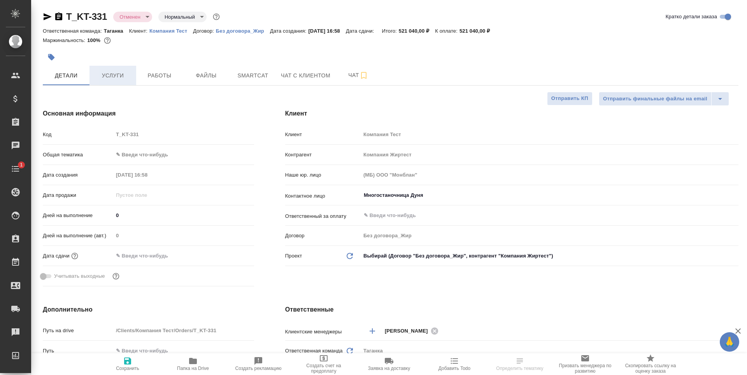
click at [109, 77] on span "Услуги" at bounding box center [112, 76] width 37 height 10
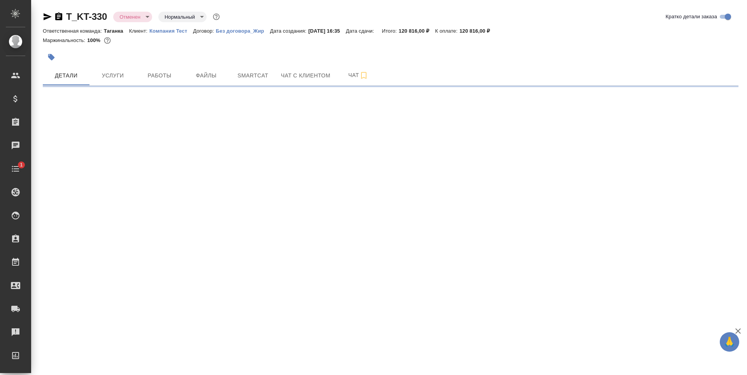
select select "RU"
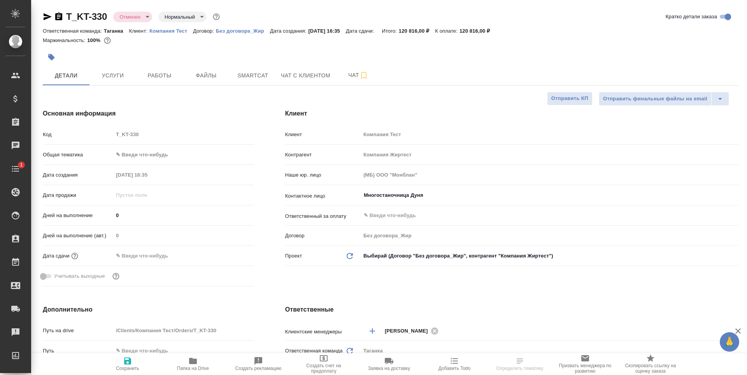
type textarea "x"
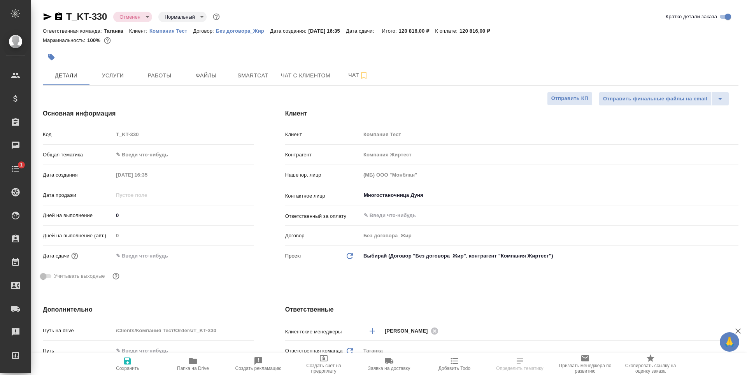
type textarea "x"
click at [126, 83] on button "Услуги" at bounding box center [113, 75] width 47 height 19
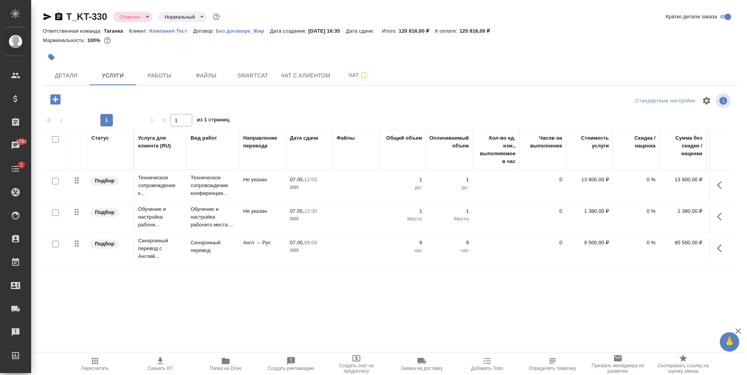
scroll to position [0, 44]
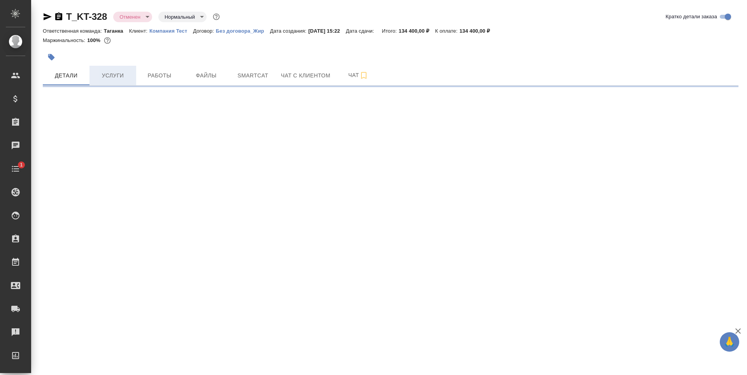
select select "RU"
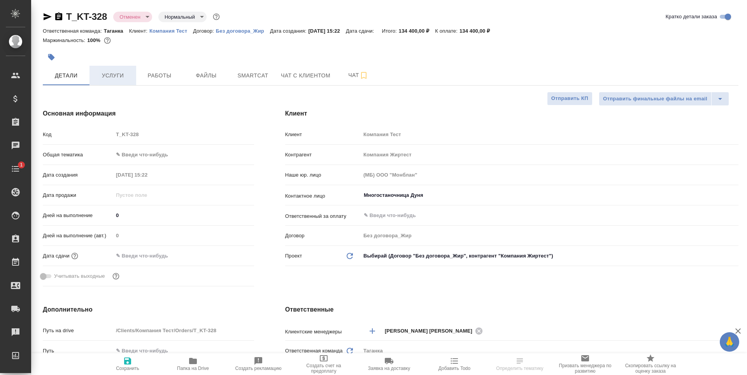
click at [130, 73] on span "Услуги" at bounding box center [112, 76] width 37 height 10
type textarea "x"
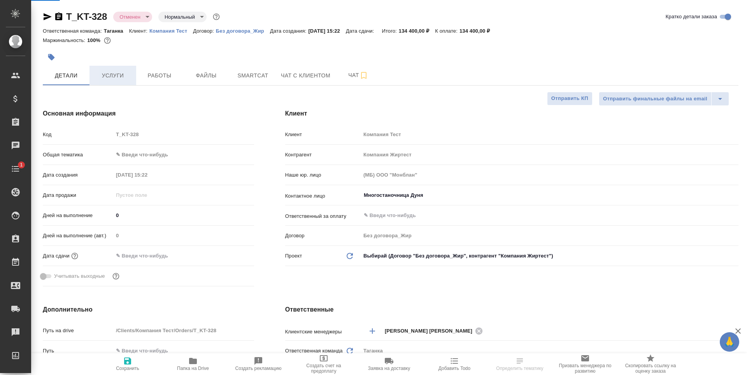
type textarea "x"
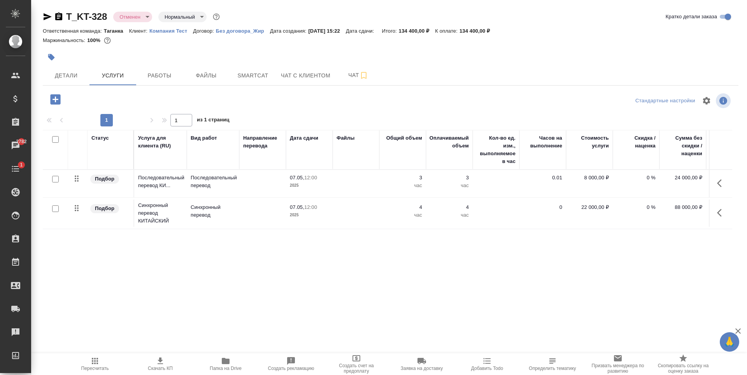
scroll to position [0, 44]
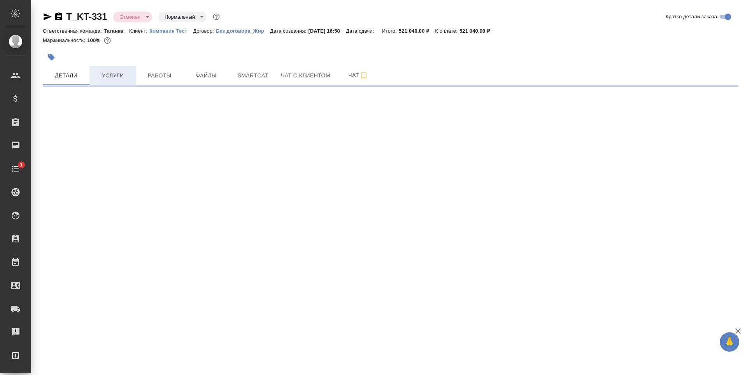
select select "RU"
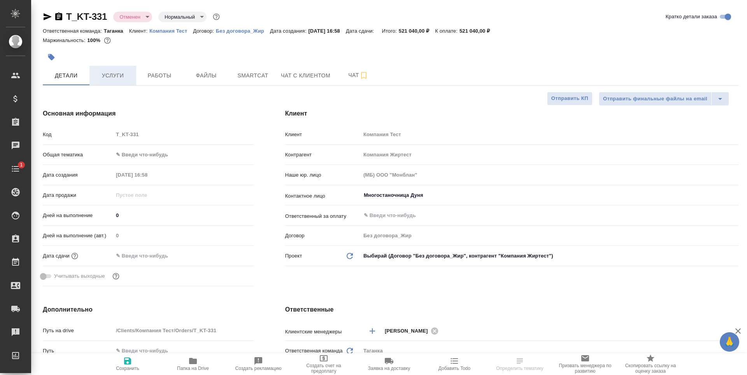
click at [136, 75] on button "Услуги" at bounding box center [113, 75] width 47 height 19
type textarea "x"
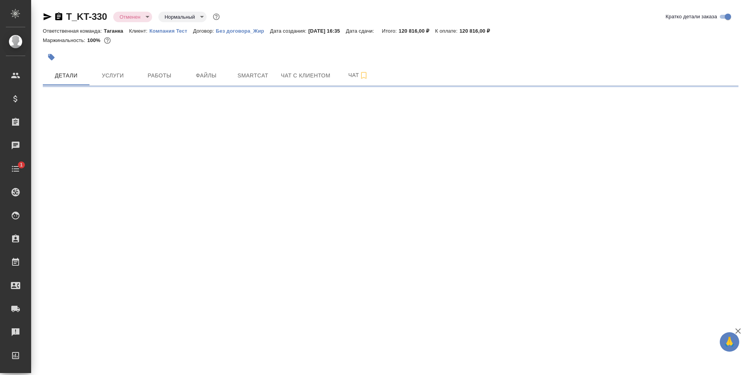
select select "RU"
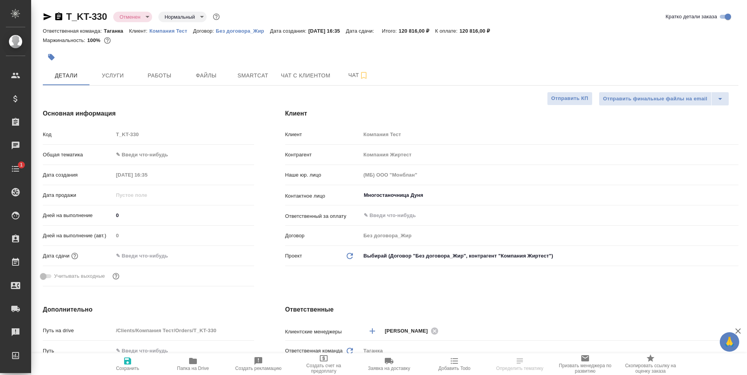
type textarea "x"
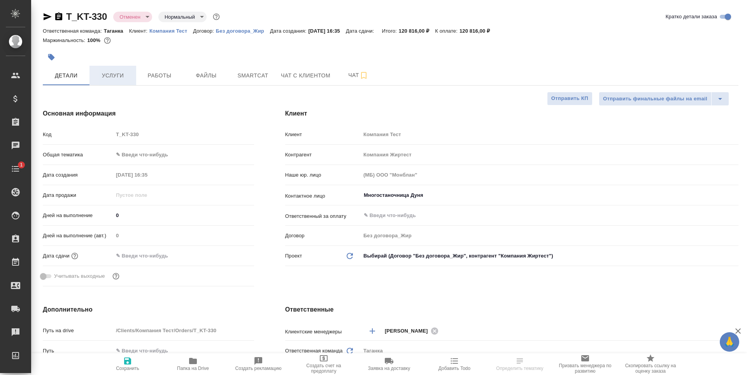
type textarea "x"
click at [119, 69] on button "Услуги" at bounding box center [113, 75] width 47 height 19
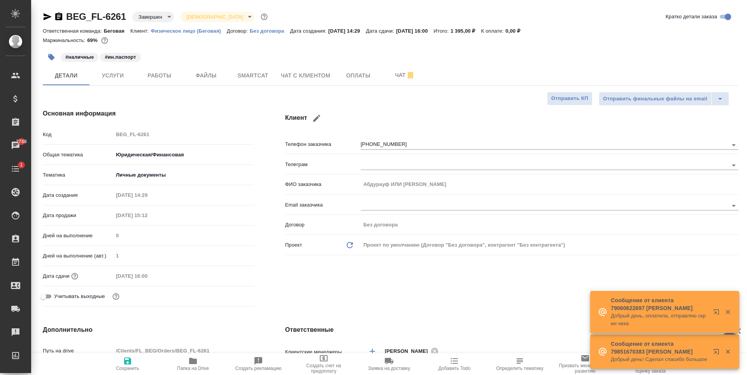
select select "RU"
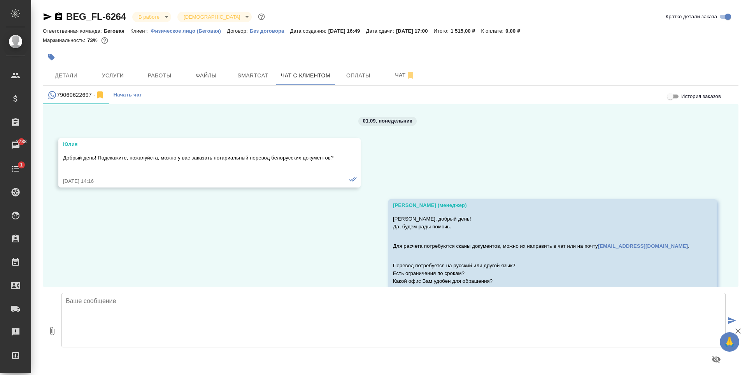
scroll to position [4271, 0]
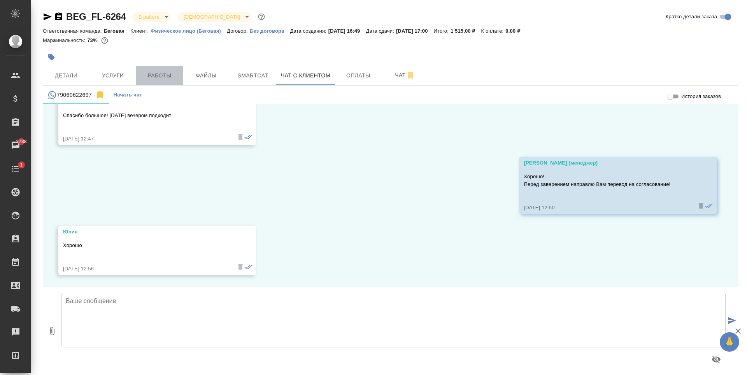
click at [151, 67] on button "Работы" at bounding box center [159, 75] width 47 height 19
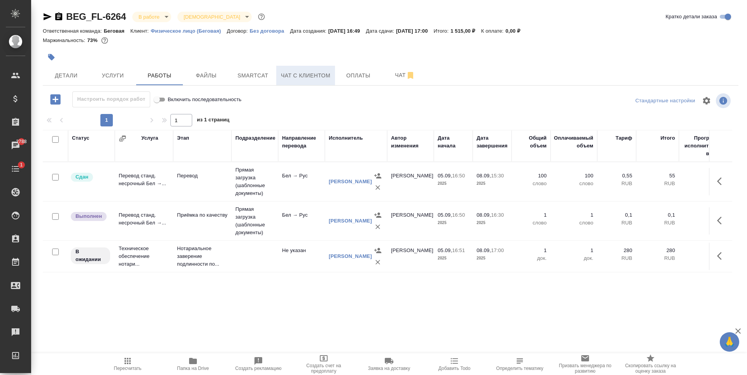
click at [302, 77] on span "Чат с клиентом" at bounding box center [305, 76] width 49 height 10
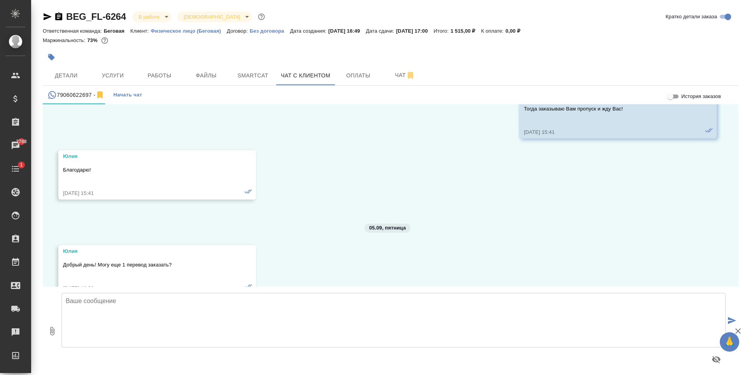
scroll to position [4271, 0]
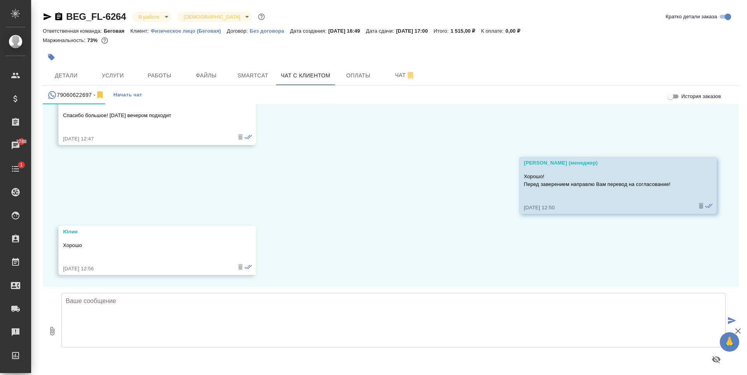
click at [207, 321] on textarea at bounding box center [393, 320] width 664 height 54
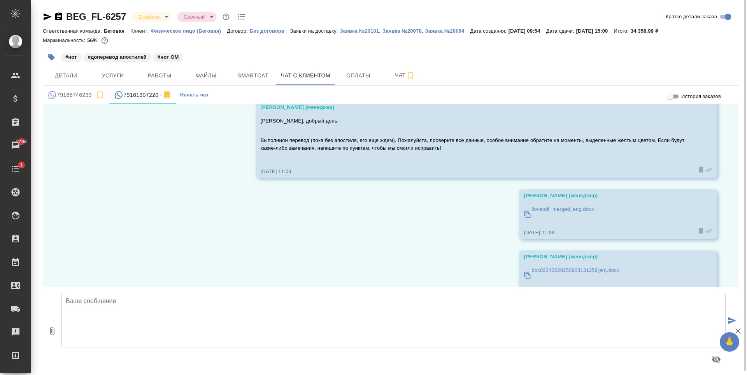
scroll to position [461, 0]
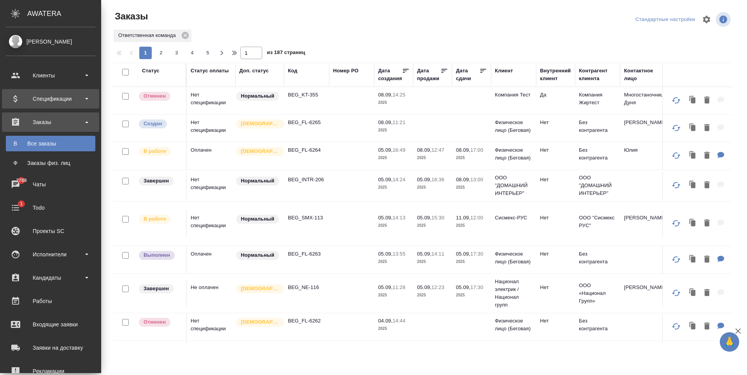
click at [43, 104] on div "Спецификации" at bounding box center [51, 99] width 90 height 12
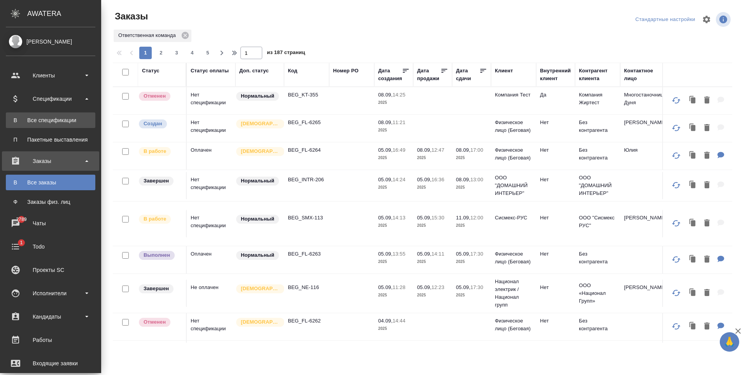
click at [60, 125] on link "В Все спецификации" at bounding box center [51, 120] width 90 height 16
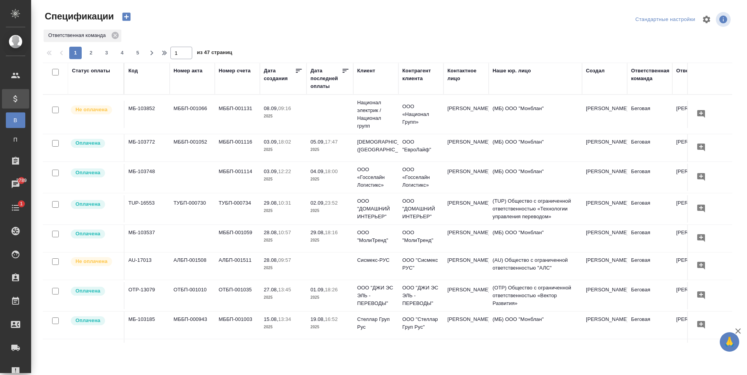
click at [281, 215] on td "29.08, 10:31 2025" at bounding box center [283, 208] width 47 height 27
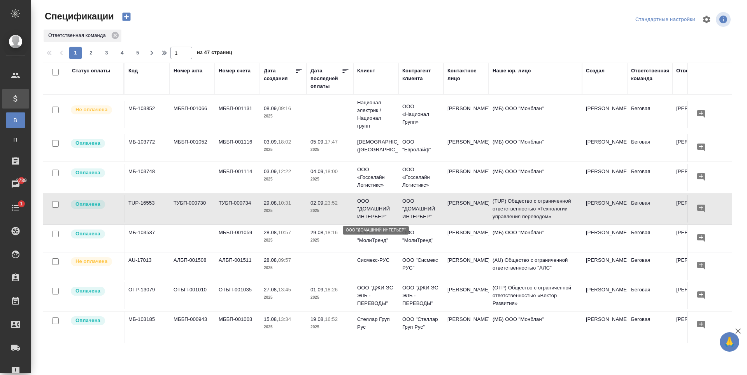
click at [392, 213] on p "ООО "ДОМАШНИЙ ИНТЕРЬЕР"" at bounding box center [375, 208] width 37 height 23
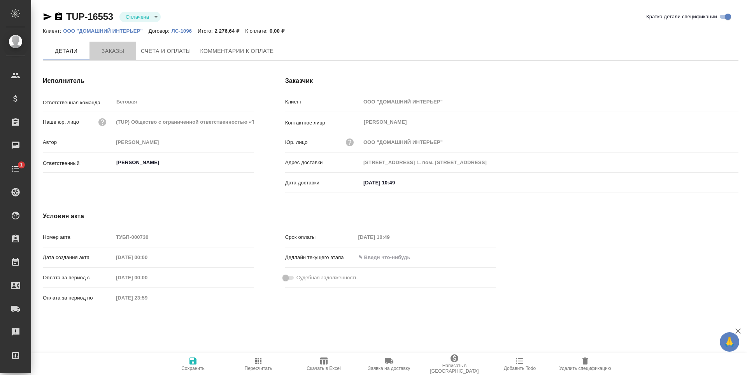
click at [120, 57] on button "Заказы" at bounding box center [113, 51] width 47 height 19
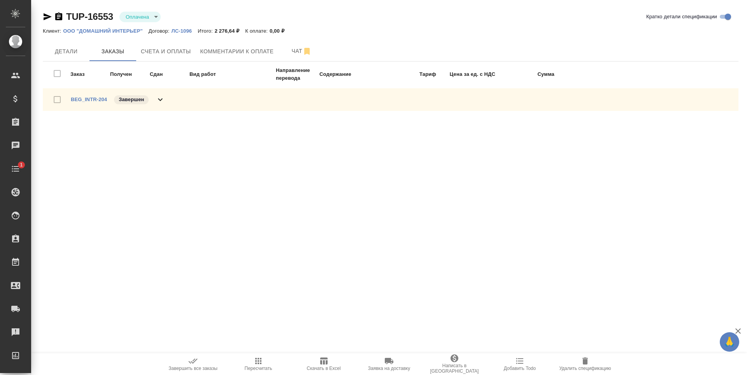
click at [33, 51] on div "TUP-16553 Оплачена payed Кратко детали спецификации Клиент: ООО "ДОМАШНИЙ ИНТЕР…" at bounding box center [389, 67] width 716 height 134
click at [75, 54] on span "Детали" at bounding box center [65, 52] width 37 height 10
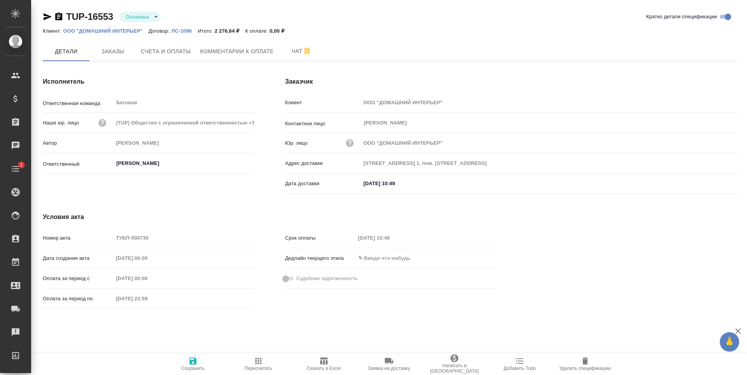
click at [119, 32] on p "ООО "ДОМАШНИЙ ИНТЕРЬЕР"" at bounding box center [106, 31] width 86 height 6
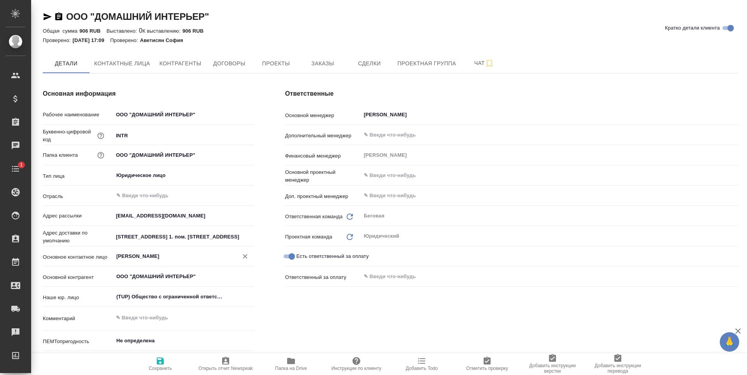
type textarea "x"
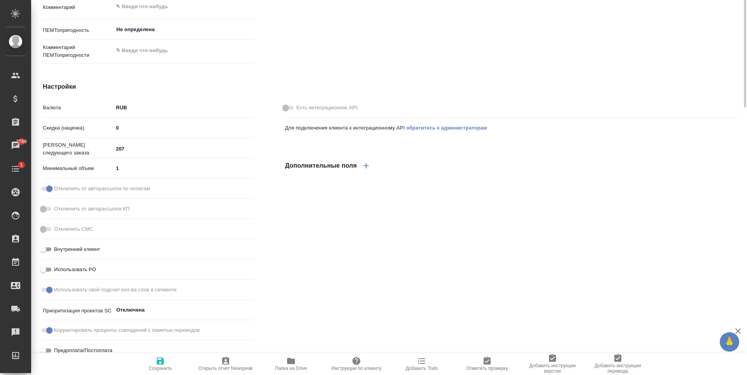
scroll to position [156, 0]
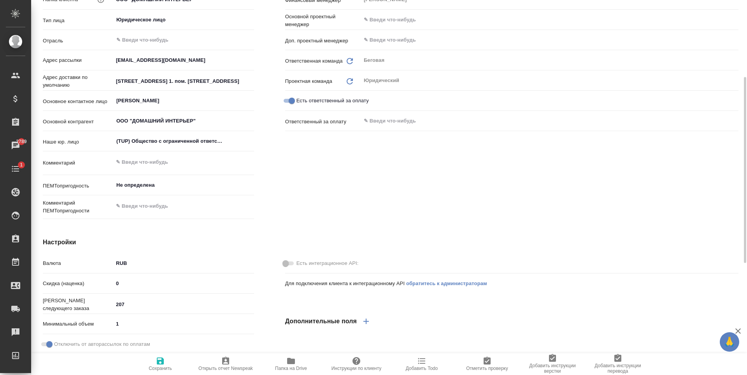
type textarea "x"
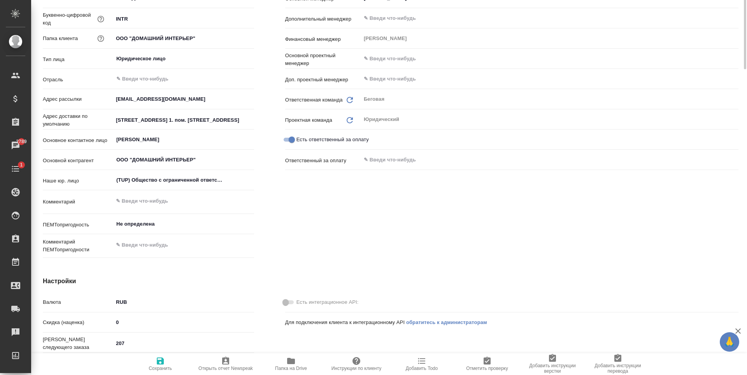
scroll to position [0, 0]
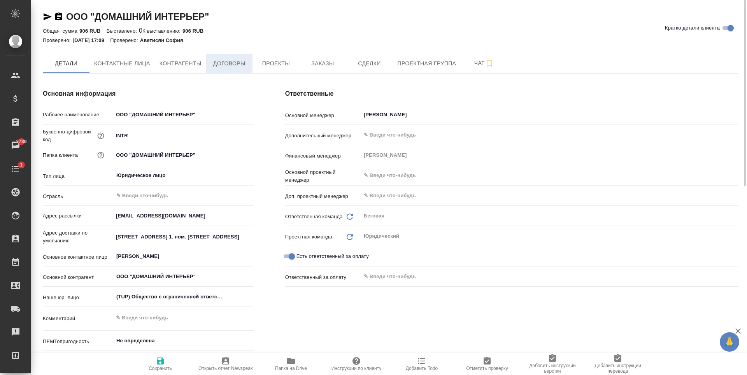
click at [248, 65] on span "Договоры" at bounding box center [229, 64] width 37 height 10
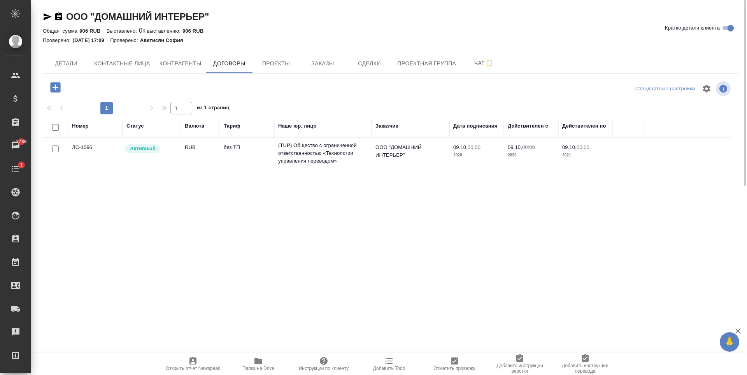
click at [230, 164] on td "без ТП" at bounding box center [247, 153] width 54 height 27
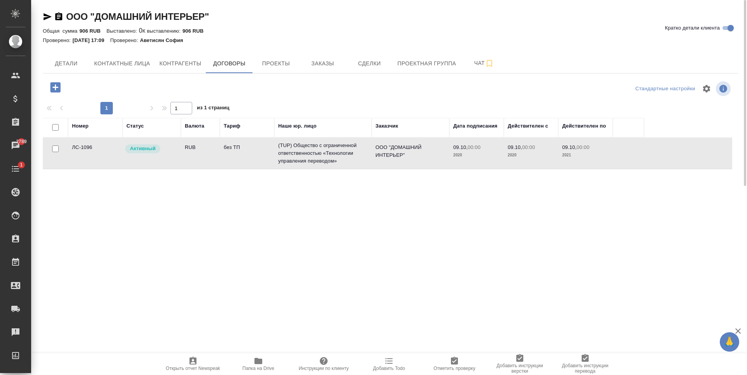
click at [230, 164] on td "без ТП" at bounding box center [247, 153] width 54 height 27
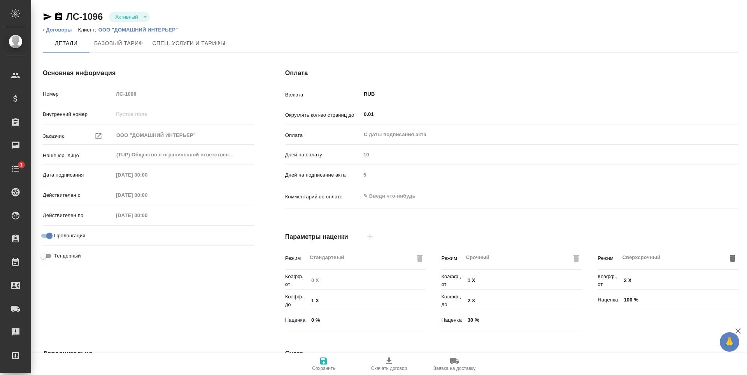
type input "Стандартный шаблон - [PHONE_NUMBER] - ВЫБЕРИ МЕНЯ!"
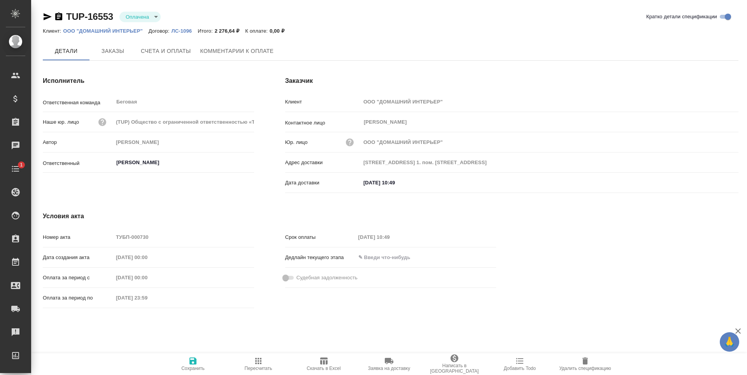
click at [89, 27] on link "ООО "ДОМАШНИЙ ИНТЕРЬЕР"" at bounding box center [106, 30] width 86 height 7
click at [107, 54] on span "Заказы" at bounding box center [112, 52] width 37 height 10
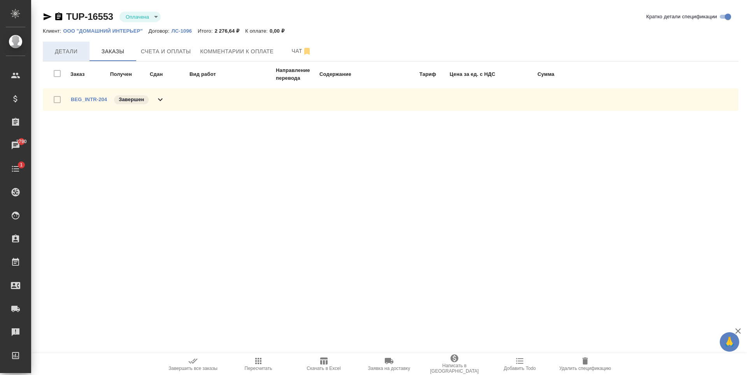
click at [74, 58] on button "Детали" at bounding box center [66, 51] width 47 height 19
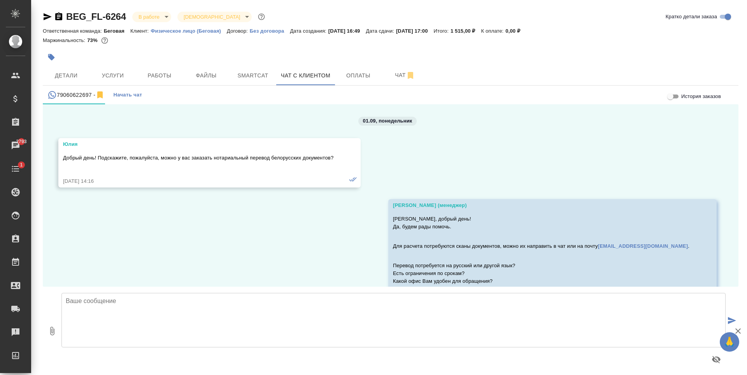
scroll to position [4271, 0]
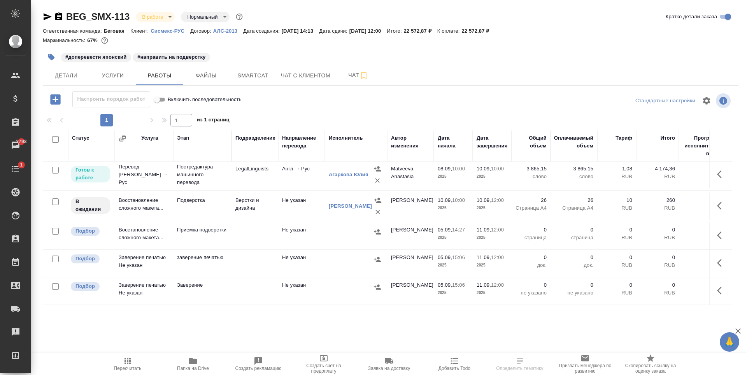
scroll to position [40, 0]
click at [124, 72] on span "Услуги" at bounding box center [112, 76] width 37 height 10
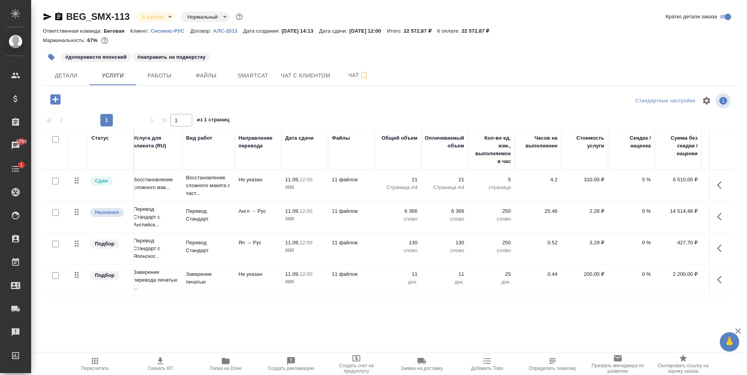
scroll to position [5, 0]
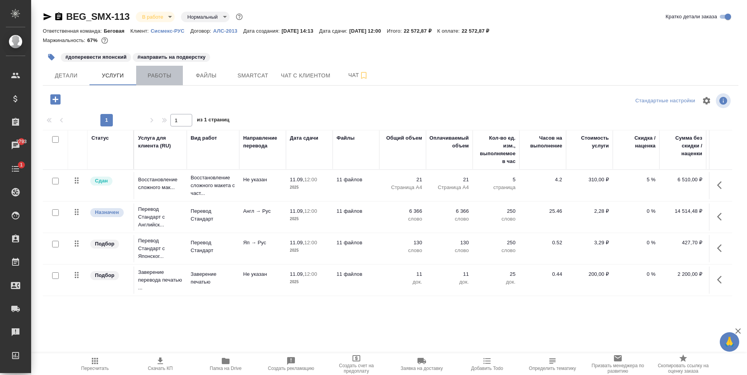
click at [153, 75] on span "Работы" at bounding box center [159, 76] width 37 height 10
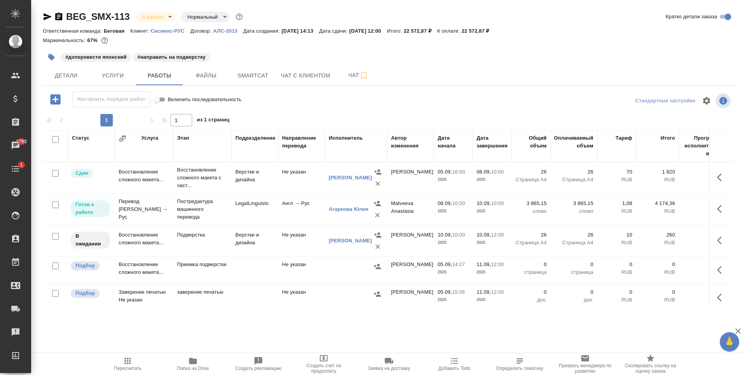
scroll to position [40, 0]
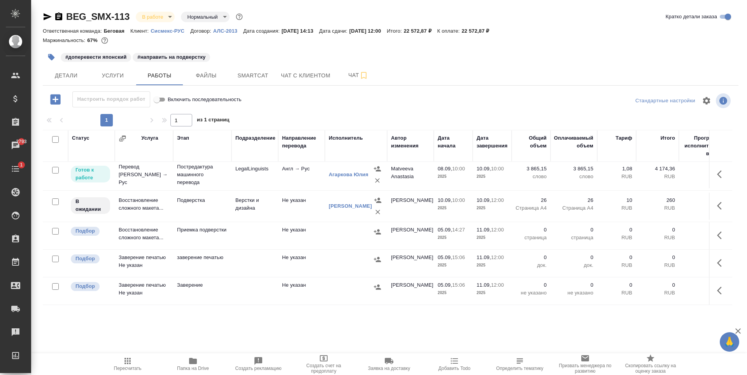
click at [53, 283] on input "checkbox" at bounding box center [55, 286] width 7 height 7
checkbox input "true"
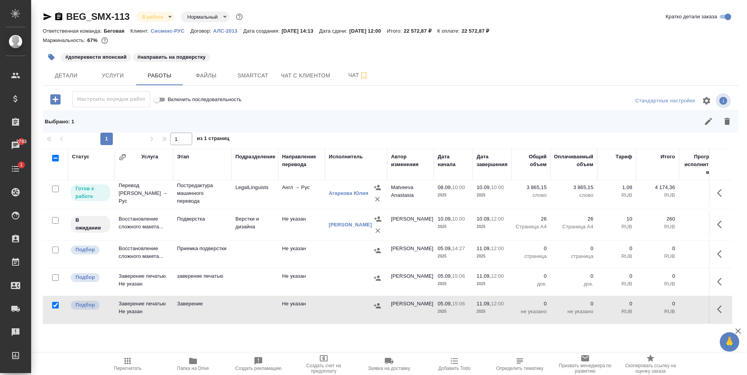
click at [53, 274] on input "checkbox" at bounding box center [55, 277] width 7 height 7
checkbox input "true"
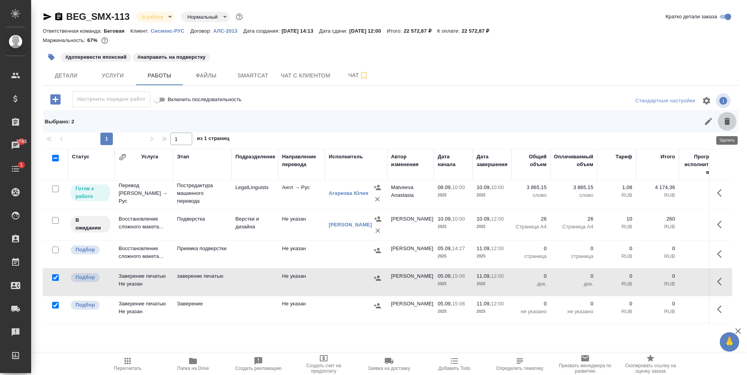
click at [726, 123] on icon "button" at bounding box center [727, 121] width 5 height 7
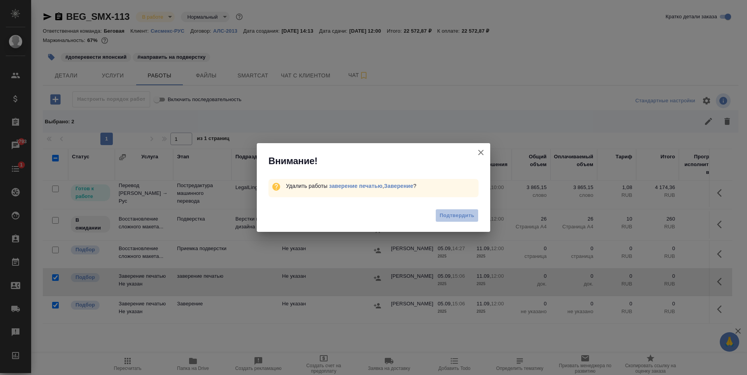
click at [455, 210] on button "Подтвердить" at bounding box center [457, 216] width 43 height 14
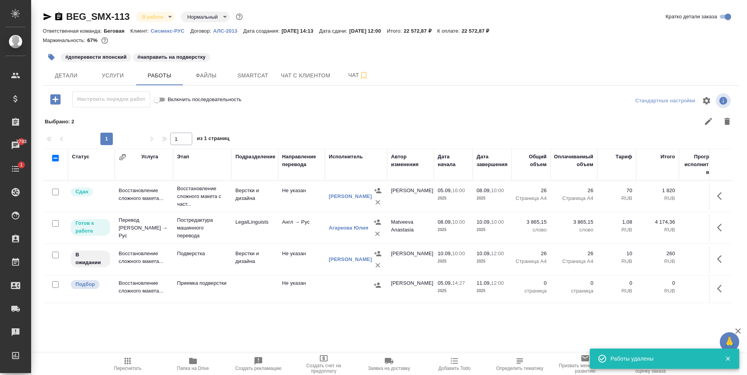
scroll to position [0, 0]
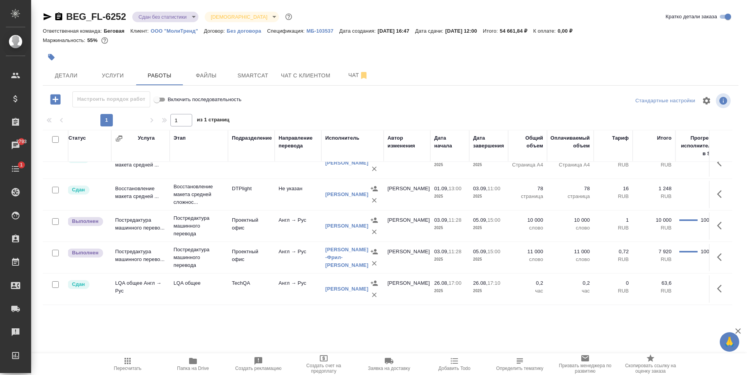
scroll to position [21, 0]
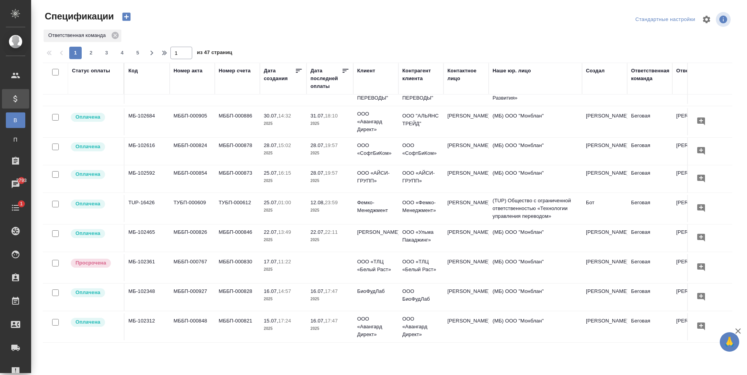
scroll to position [531, 0]
click at [318, 269] on td at bounding box center [330, 267] width 47 height 27
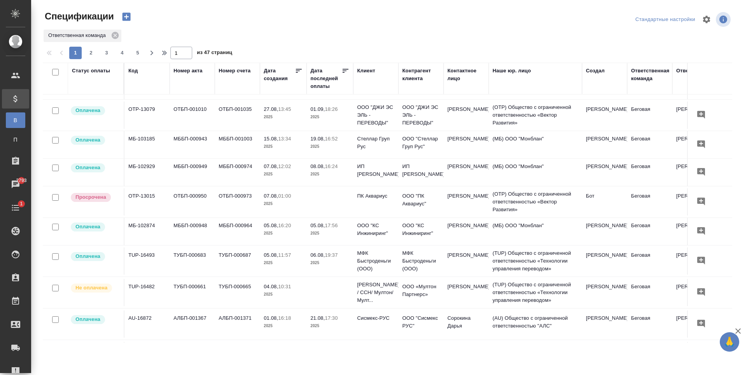
scroll to position [180, 0]
click at [327, 200] on td at bounding box center [330, 202] width 47 height 27
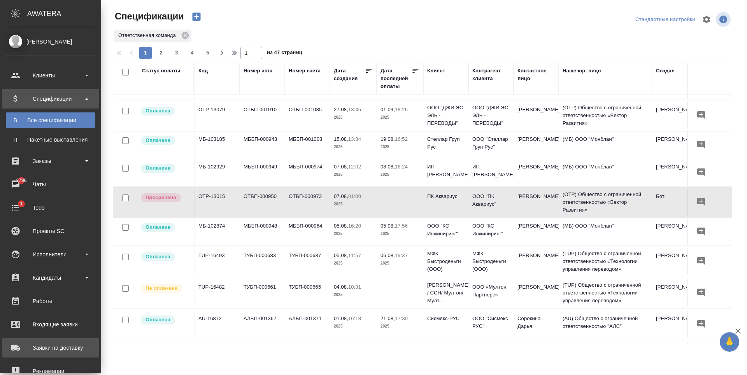
click at [75, 344] on div "Заявки на доставку" at bounding box center [51, 348] width 90 height 12
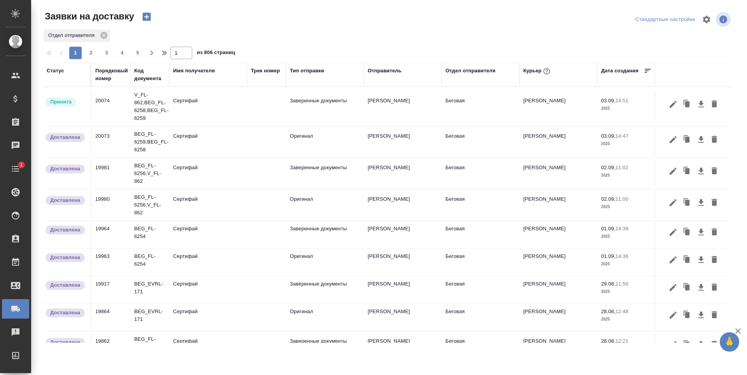
click at [253, 109] on td at bounding box center [266, 106] width 39 height 27
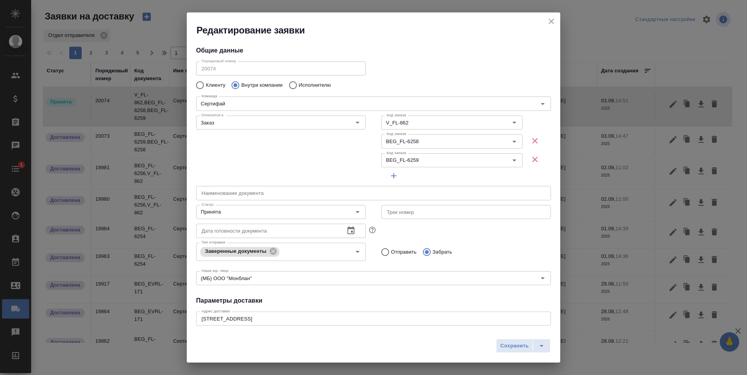
type input "Скляров Станислав"
click at [357, 207] on icon "Open" at bounding box center [357, 211] width 9 height 9
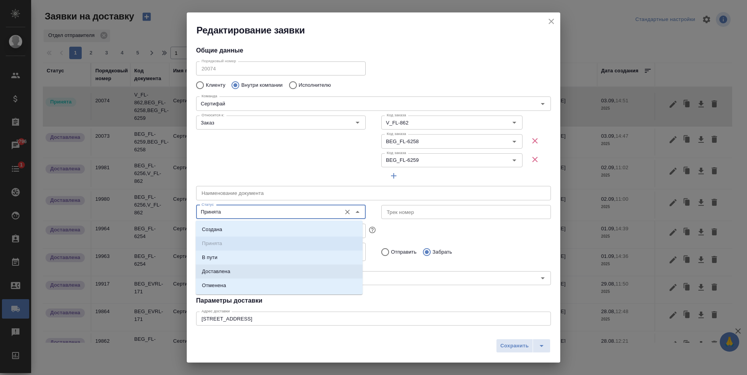
click at [281, 271] on li "Доставлена" at bounding box center [279, 272] width 167 height 14
type input "Доставлена"
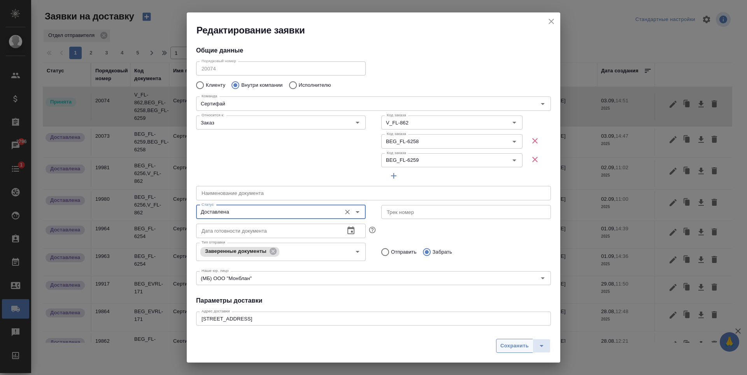
click at [523, 343] on span "Сохранить" at bounding box center [515, 346] width 28 height 9
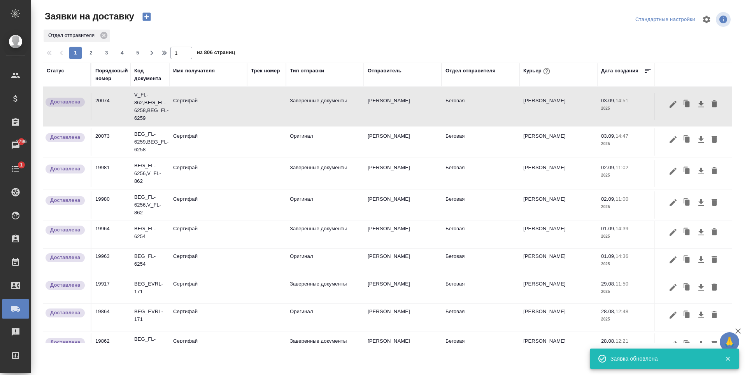
click at [149, 21] on icon "button" at bounding box center [146, 16] width 11 height 11
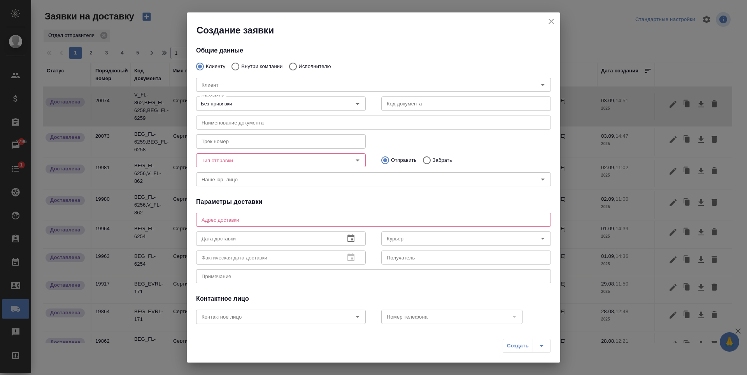
click at [260, 69] on div "Клиент Клиент" at bounding box center [373, 84] width 371 height 34
click at [260, 67] on div "Клиент Клиент" at bounding box center [373, 84] width 371 height 34
click at [242, 64] on p "Внутри компании" at bounding box center [261, 67] width 41 height 8
click at [241, 64] on input "Внутри компании" at bounding box center [234, 66] width 14 height 16
radio input "true"
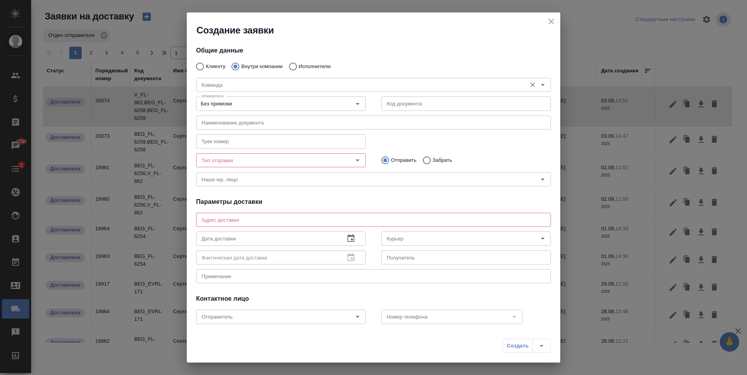
click at [281, 86] on input "Команда" at bounding box center [361, 84] width 324 height 9
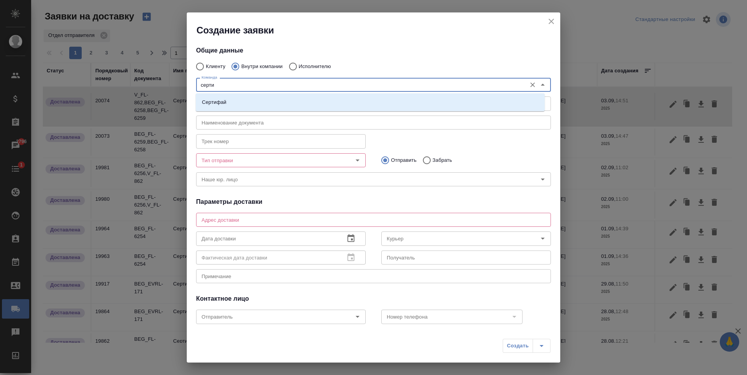
type input "сертиф"
click at [286, 109] on li "Сертифай" at bounding box center [370, 102] width 349 height 14
type textarea "Кузнецкий мост, д.7"
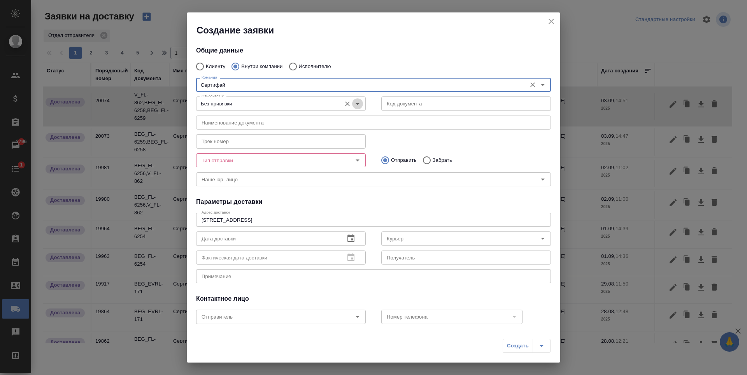
click at [358, 104] on icon "Open" at bounding box center [357, 103] width 9 height 9
type input "Сертифай"
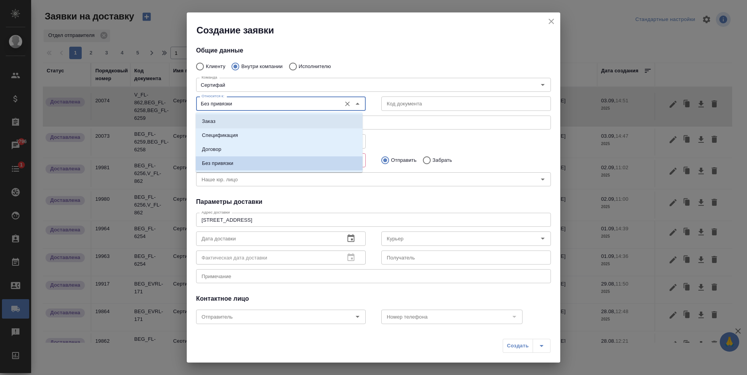
click at [261, 123] on li "Заказ" at bounding box center [279, 121] width 167 height 14
type input "Заказ"
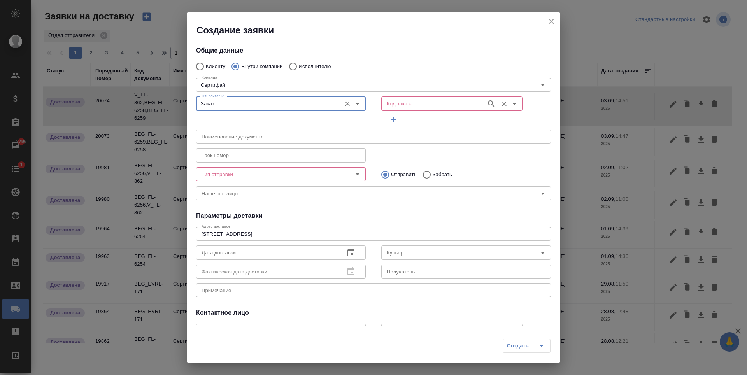
click at [435, 104] on input "Код заказа" at bounding box center [433, 103] width 99 height 9
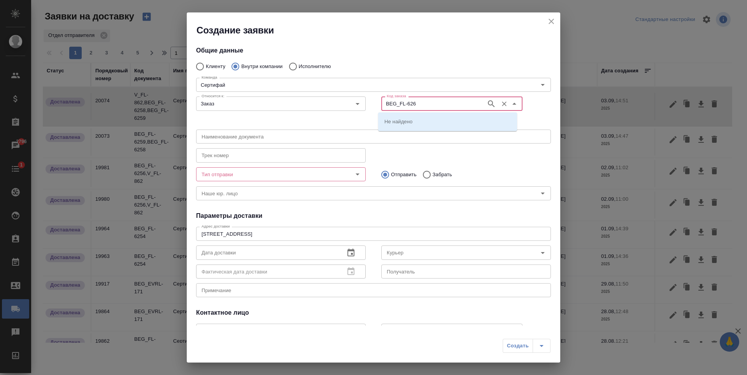
type input "BEG_FL-6263"
click at [489, 103] on icon "button" at bounding box center [491, 103] width 9 height 9
click at [423, 123] on li "BEG_FL-6263" at bounding box center [447, 121] width 139 height 14
type input "(МБ) ООО "Монблан""
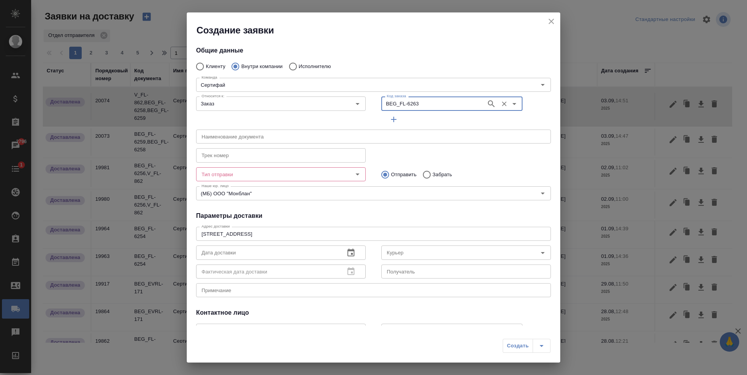
click at [348, 176] on div at bounding box center [352, 174] width 20 height 11
type input "BEG_FL-6263"
click at [354, 171] on icon "Open" at bounding box center [357, 174] width 9 height 9
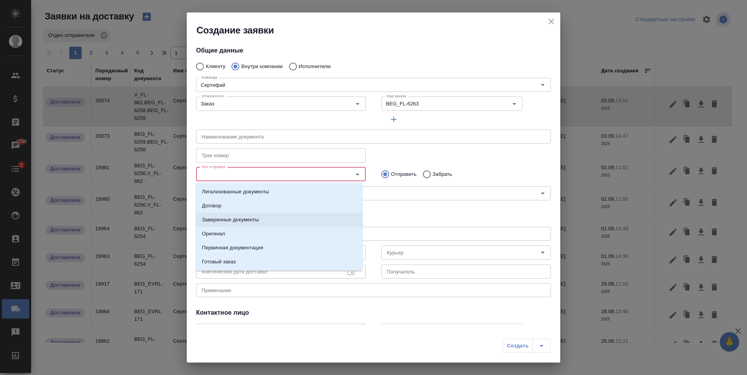
click at [271, 221] on li "Заверенные документы" at bounding box center [279, 220] width 167 height 14
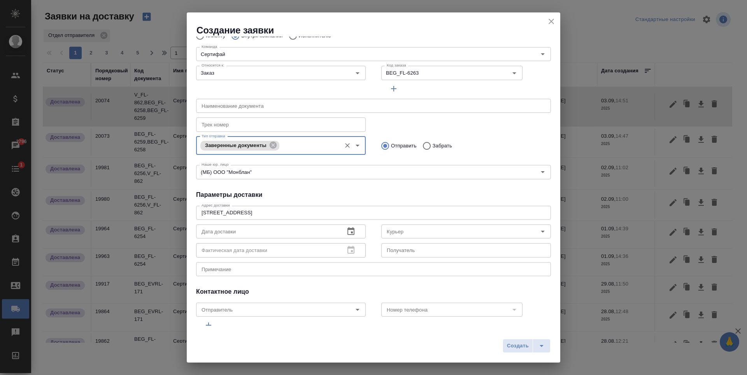
scroll to position [64, 0]
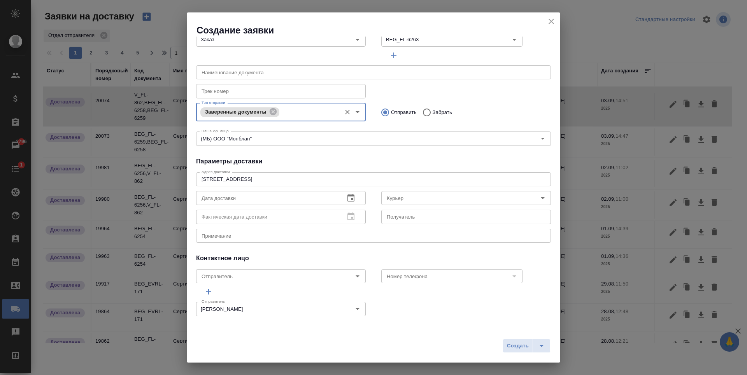
click at [351, 200] on icon "button" at bounding box center [351, 198] width 7 height 8
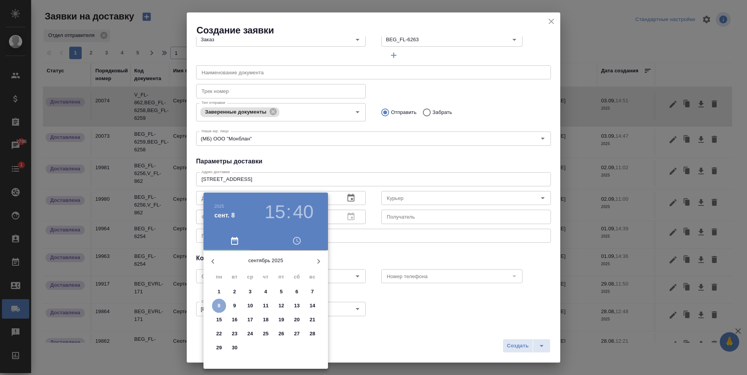
click at [216, 304] on span "8" at bounding box center [219, 306] width 14 height 8
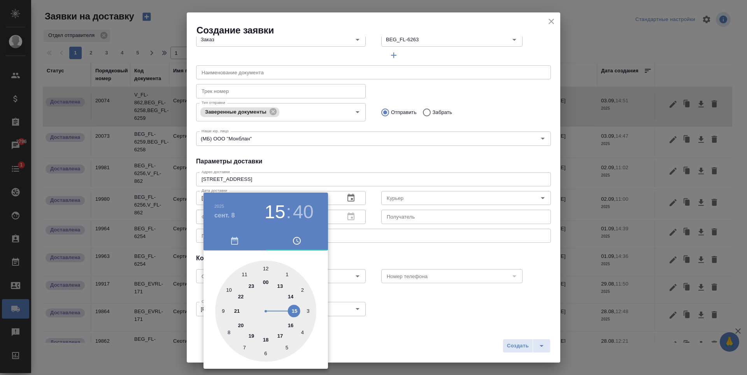
click at [279, 335] on div at bounding box center [265, 311] width 101 height 101
click at [265, 269] on div at bounding box center [265, 311] width 101 height 101
type input "08.09.2025 17:00"
click at [445, 236] on div at bounding box center [373, 187] width 747 height 375
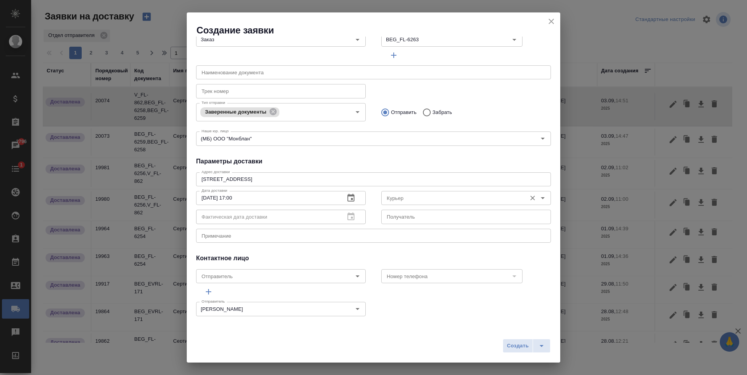
click at [450, 190] on div "Курьер Курьер" at bounding box center [466, 197] width 170 height 19
click at [460, 195] on input "Курьер" at bounding box center [453, 197] width 139 height 9
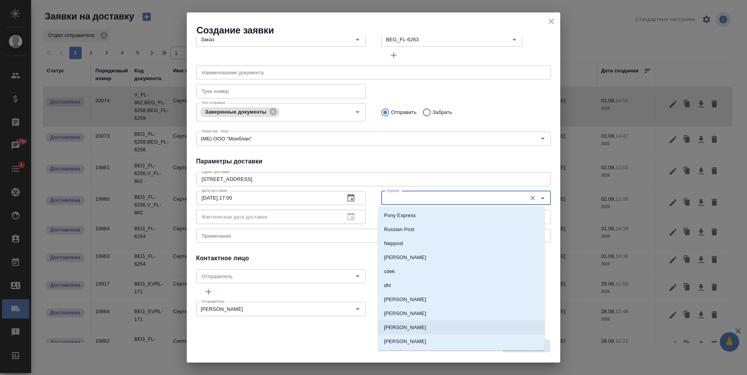
click at [437, 323] on li "Скляров Станислав" at bounding box center [461, 328] width 167 height 14
type input "Скляров Станислав"
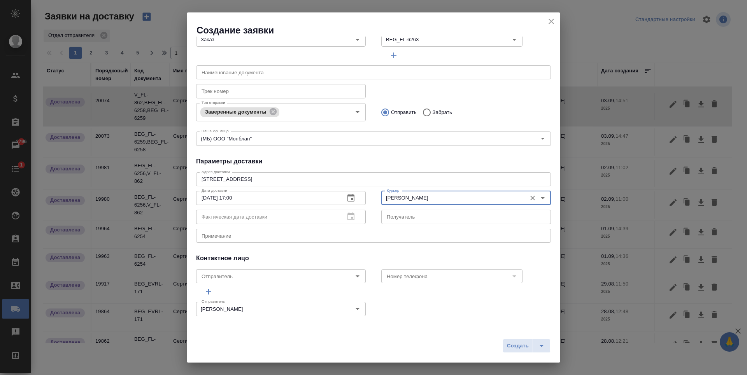
click at [319, 230] on div "x Примечание" at bounding box center [373, 236] width 355 height 14
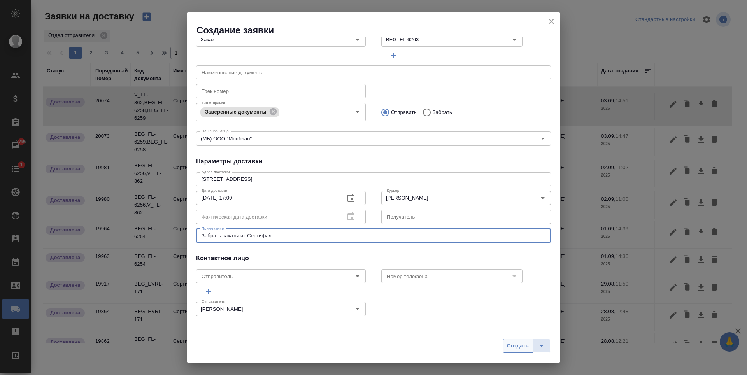
type textarea "Забрать заказы из Сертифая"
click at [523, 349] on span "Создать" at bounding box center [518, 346] width 22 height 9
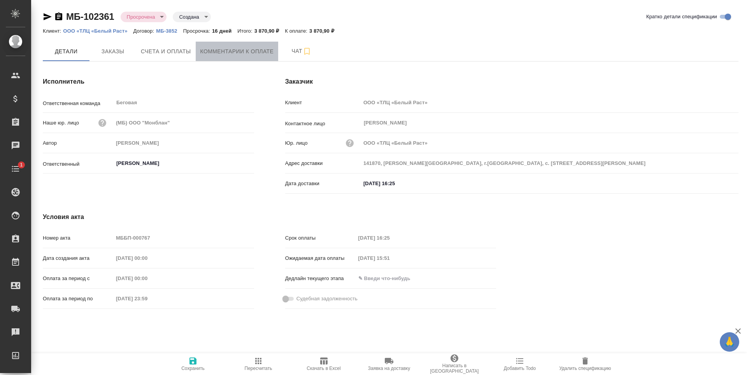
click at [225, 56] on span "Комментарии к оплате" at bounding box center [237, 52] width 74 height 10
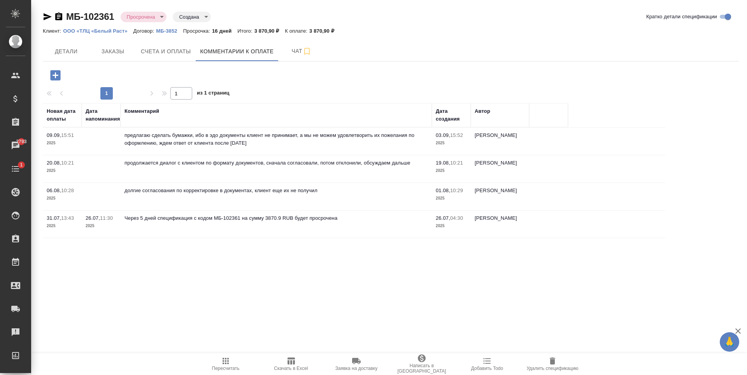
click at [56, 81] on icon "button" at bounding box center [56, 76] width 14 height 14
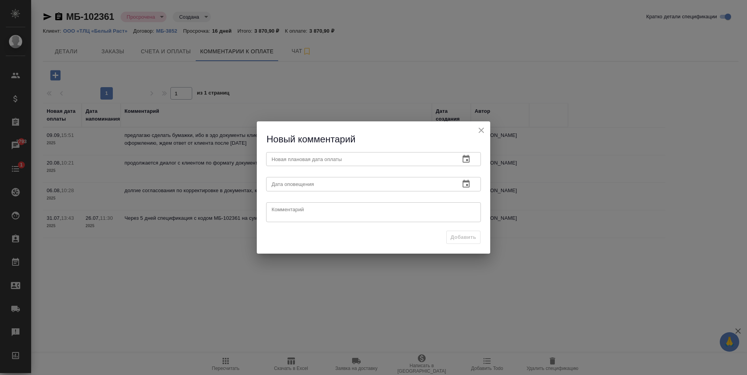
click at [467, 155] on icon "button" at bounding box center [466, 159] width 9 height 9
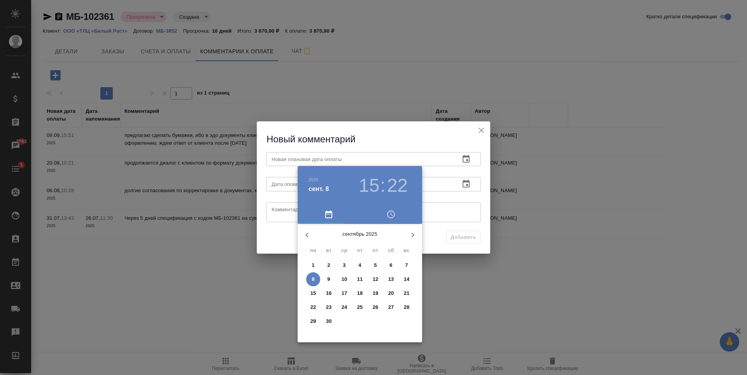
click at [345, 278] on p "10" at bounding box center [345, 280] width 6 height 8
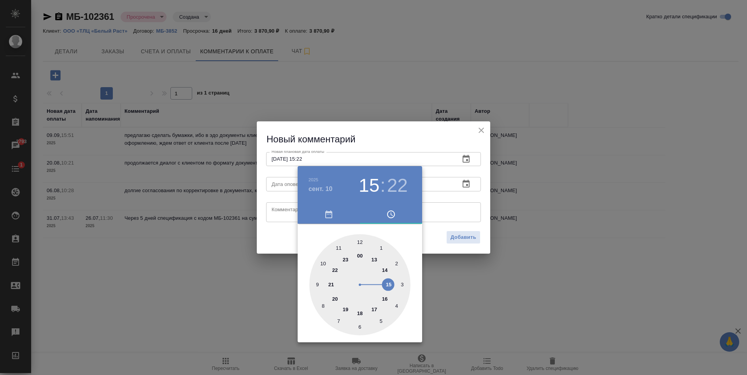
click at [359, 256] on div at bounding box center [359, 284] width 101 height 101
click at [373, 180] on h3 "00" at bounding box center [369, 186] width 21 height 22
click at [390, 289] on div at bounding box center [359, 284] width 101 height 101
click at [359, 241] on div at bounding box center [359, 284] width 101 height 101
type input "[DATE] 15:00"
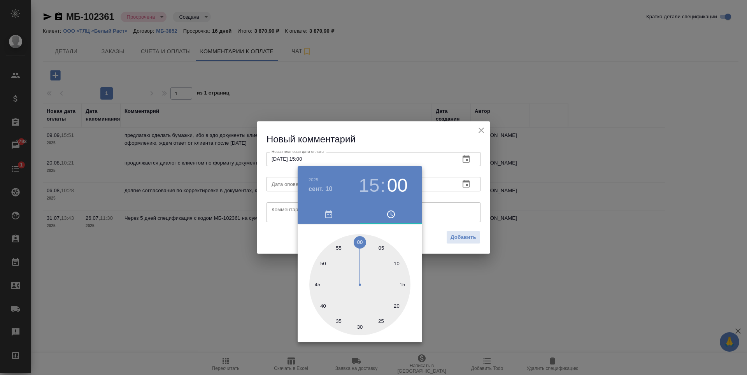
click at [434, 200] on div at bounding box center [373, 187] width 747 height 375
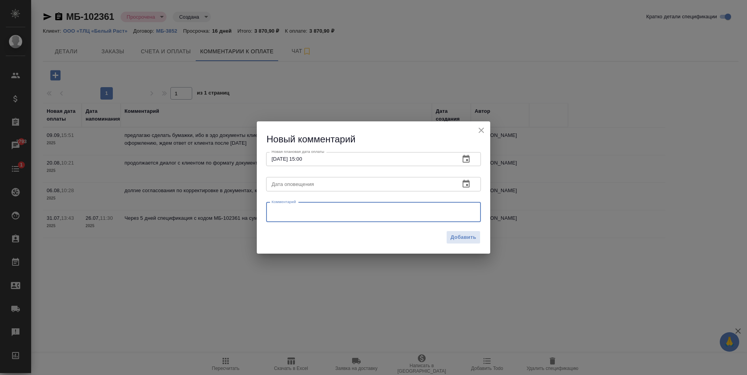
click at [411, 214] on textarea at bounding box center [374, 212] width 204 height 12
type textarea "Написала Ангелине еще раз, жду ответа"
click at [462, 227] on div "Добавить" at bounding box center [374, 240] width 234 height 27
click at [464, 241] on span "Добавить" at bounding box center [464, 237] width 26 height 9
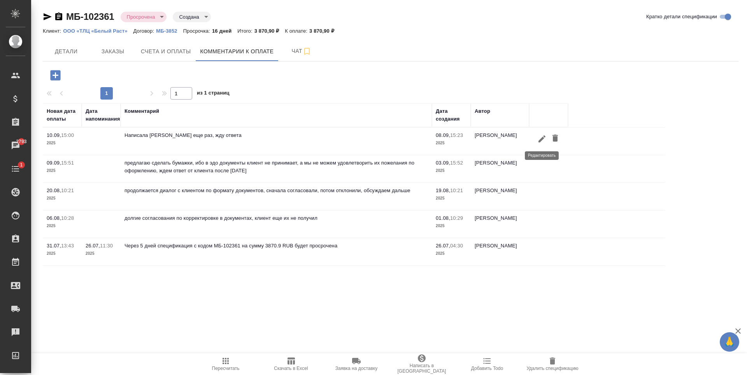
click at [543, 143] on icon "button" at bounding box center [542, 138] width 9 height 9
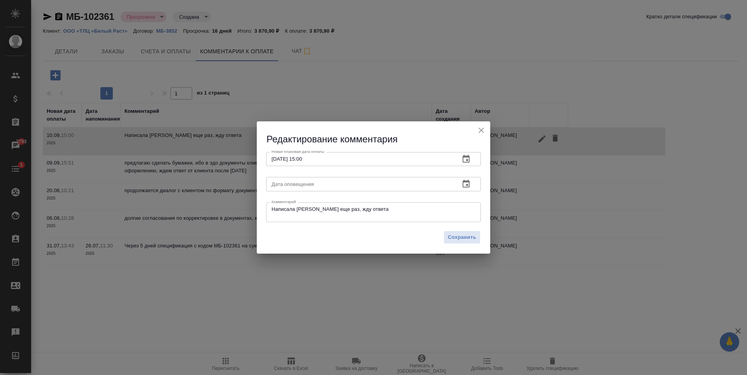
click at [306, 209] on textarea "Написала Ангелине еще раз, жду ответа" at bounding box center [374, 212] width 204 height 12
type textarea "Написала клиентке еще раз, жду ответа"
click at [488, 237] on div "Сохранить" at bounding box center [374, 240] width 234 height 27
click at [464, 236] on span "Сохранить" at bounding box center [462, 237] width 28 height 9
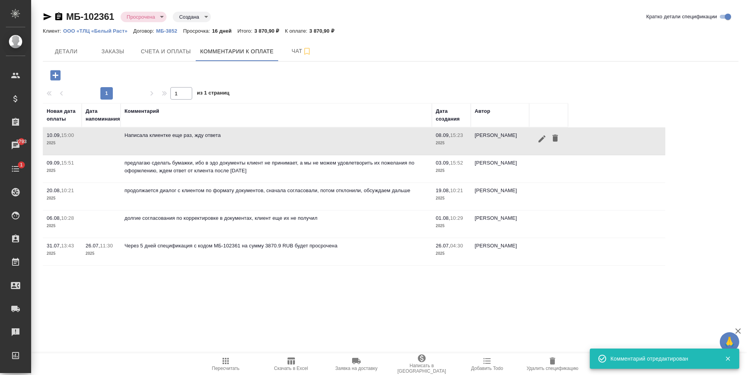
click at [43, 11] on div "МБ-102361 Просрочена delayed Создана created" at bounding box center [127, 17] width 168 height 12
click at [44, 16] on icon "button" at bounding box center [47, 16] width 9 height 9
click at [539, 142] on icon "button" at bounding box center [542, 138] width 7 height 7
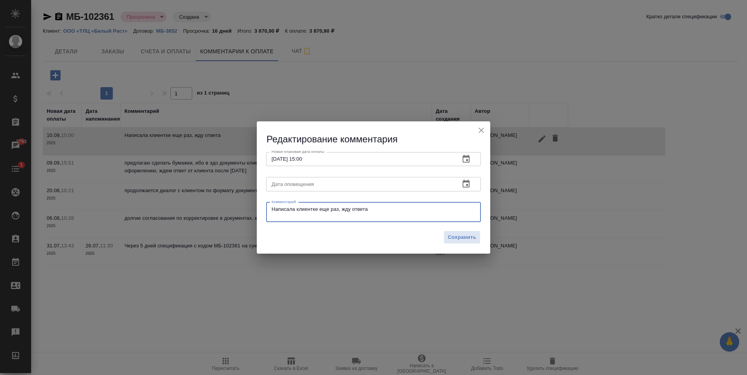
click at [371, 214] on textarea "Написала клиентке еще раз, жду ответа" at bounding box center [374, 212] width 204 height 12
type textarea "Написала клиентке еще раз, жду ответа. UPD: обсуждает наш вариант с бухгалтерие…"
click at [462, 243] on button "Сохранить" at bounding box center [462, 238] width 37 height 14
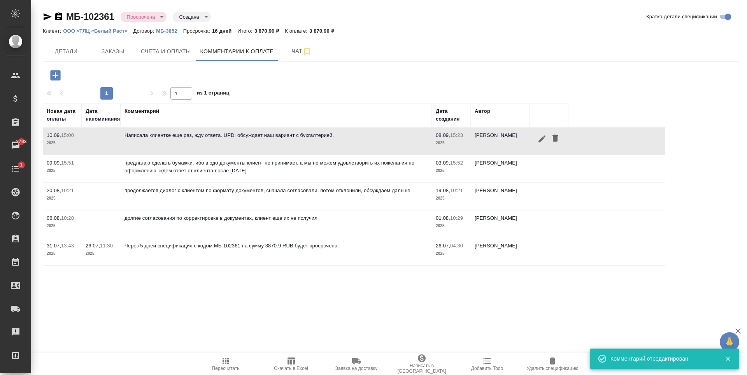
click at [383, 110] on div "Комментарий" at bounding box center [277, 111] width 304 height 8
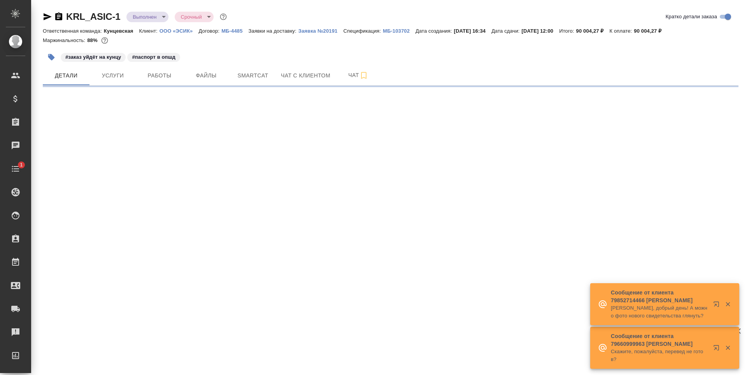
select select "RU"
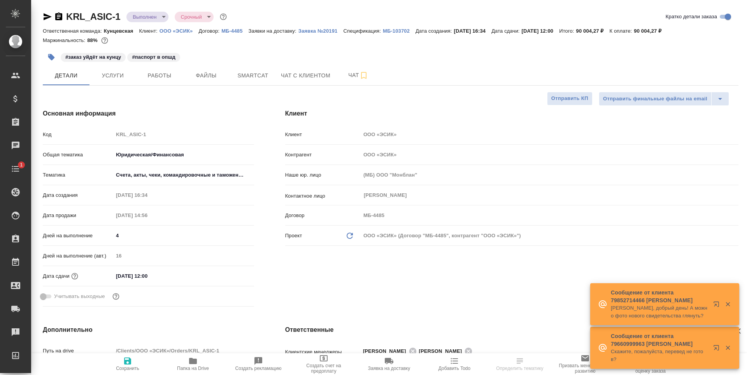
type textarea "x"
